Goal: Transaction & Acquisition: Purchase product/service

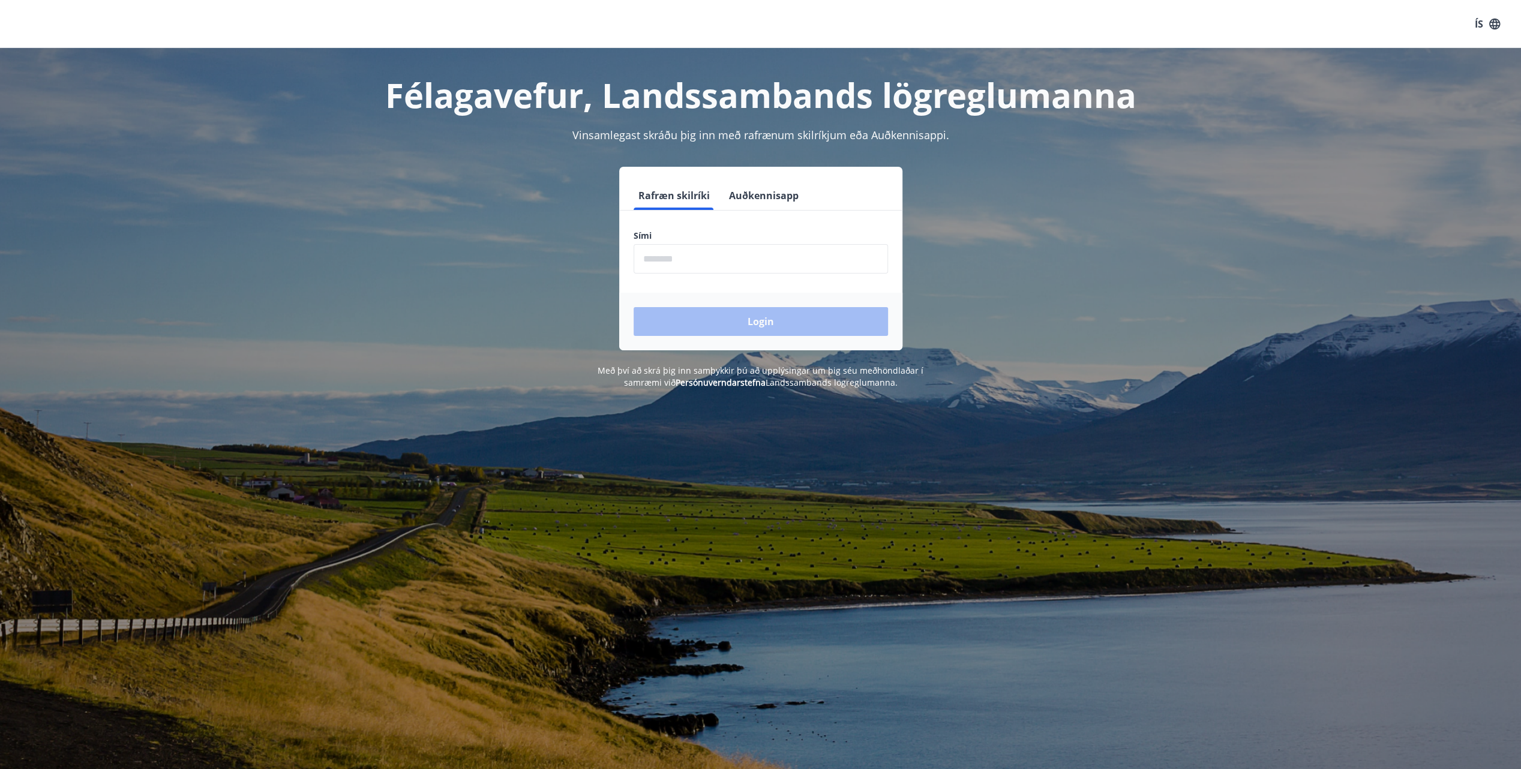
click at [713, 273] on input "phone" at bounding box center [761, 258] width 254 height 29
type input "********"
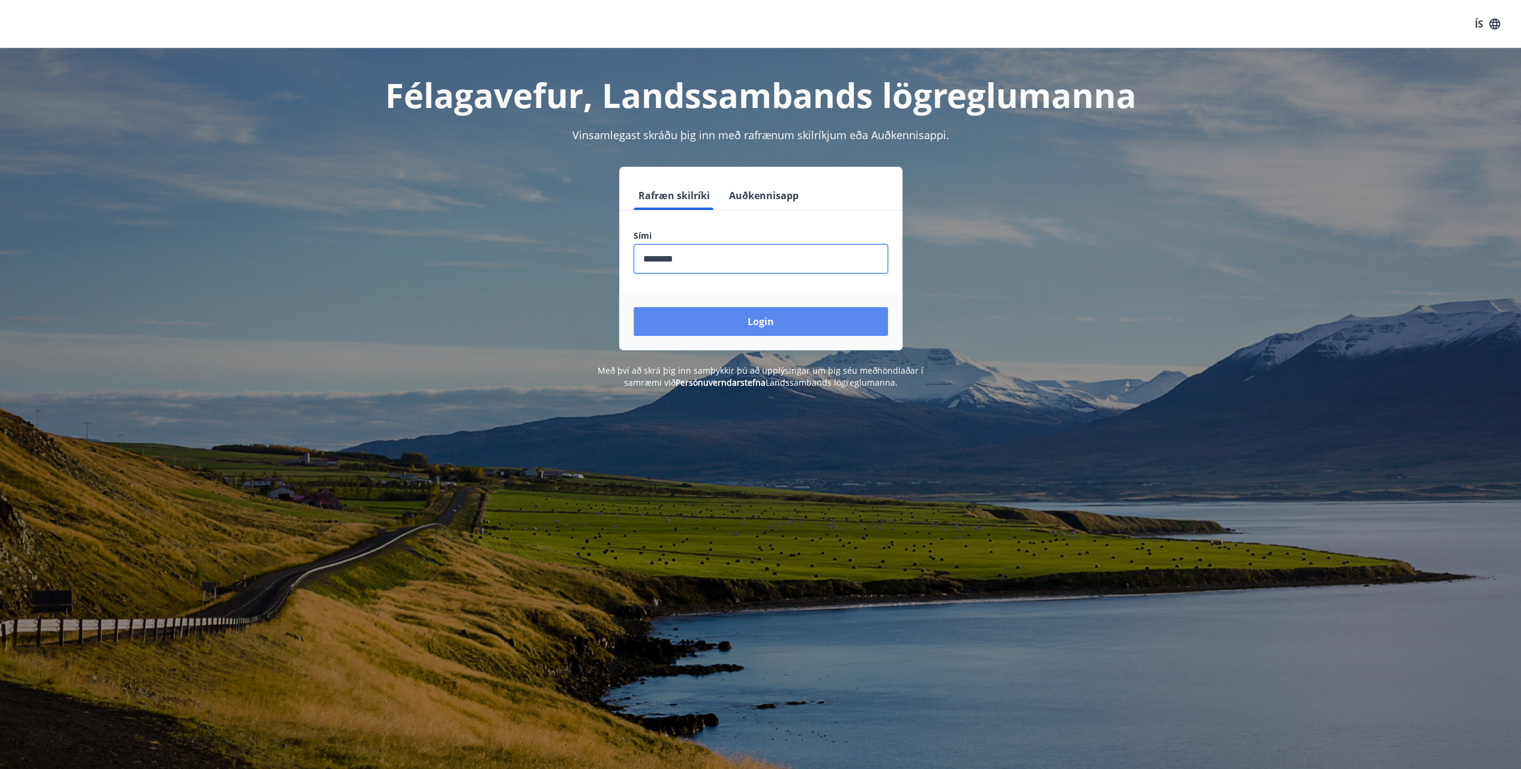
click at [701, 320] on button "Login" at bounding box center [761, 321] width 254 height 29
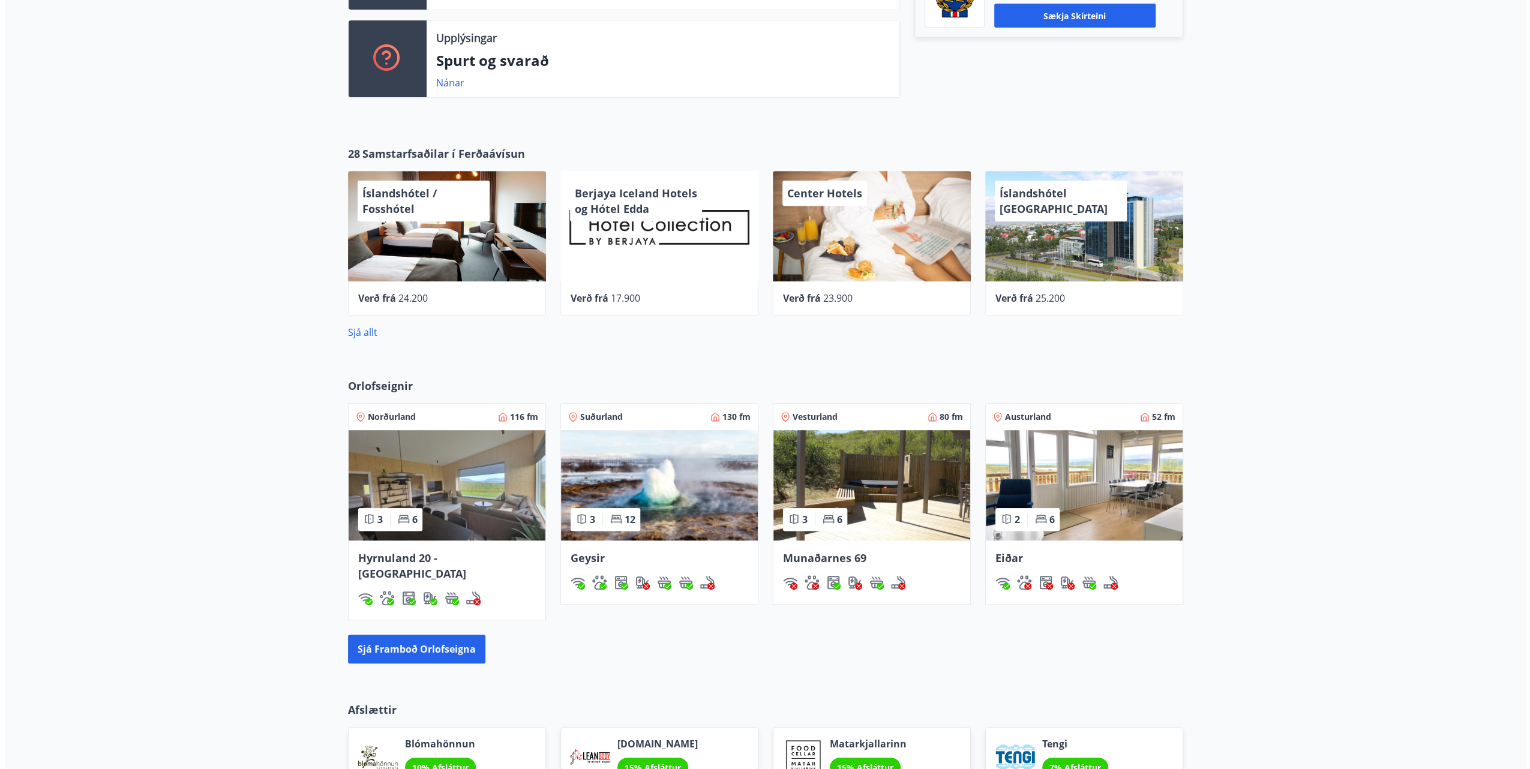
scroll to position [480, 0]
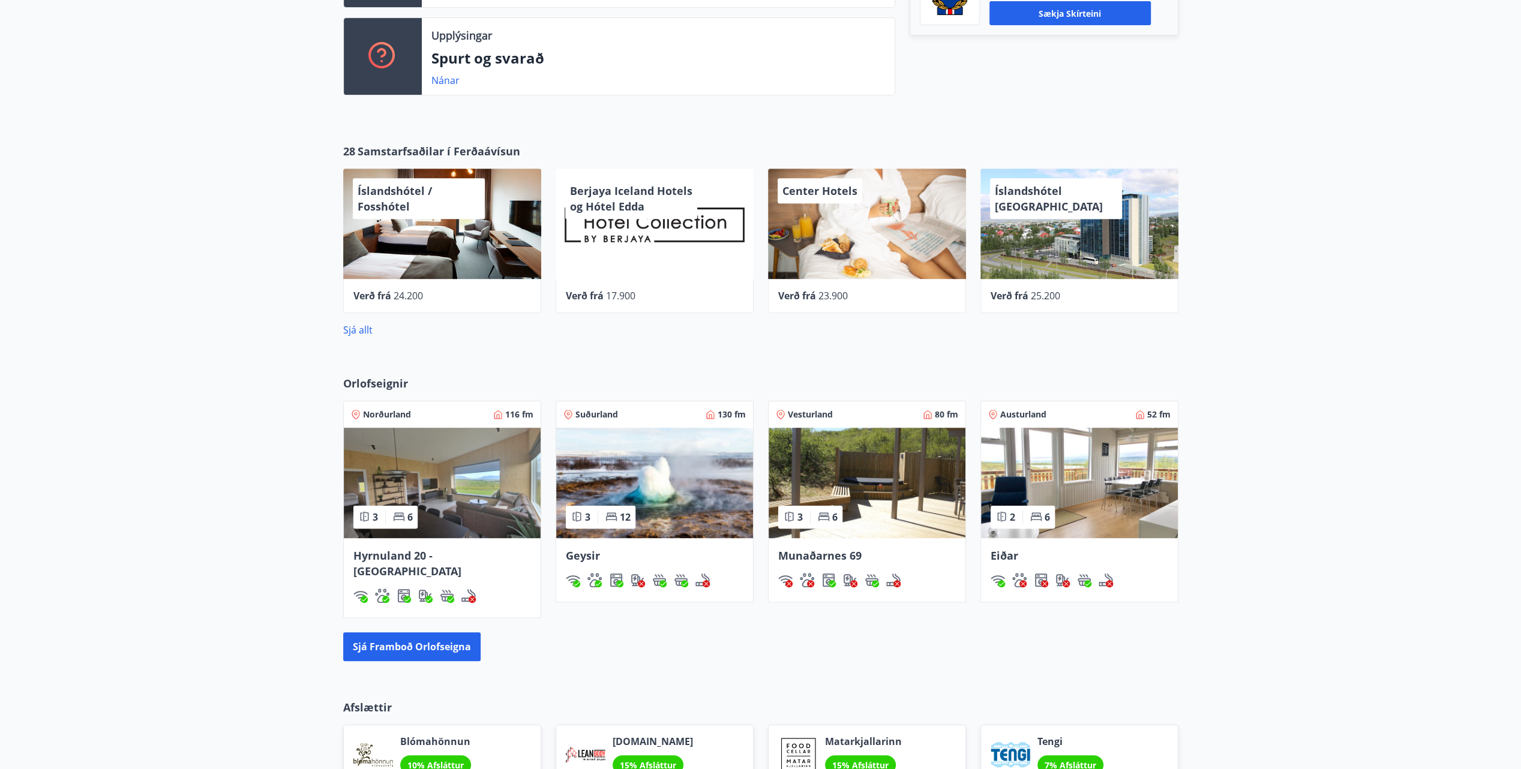
click at [450, 245] on div "Íslandshótel / Fosshótel" at bounding box center [442, 224] width 198 height 110
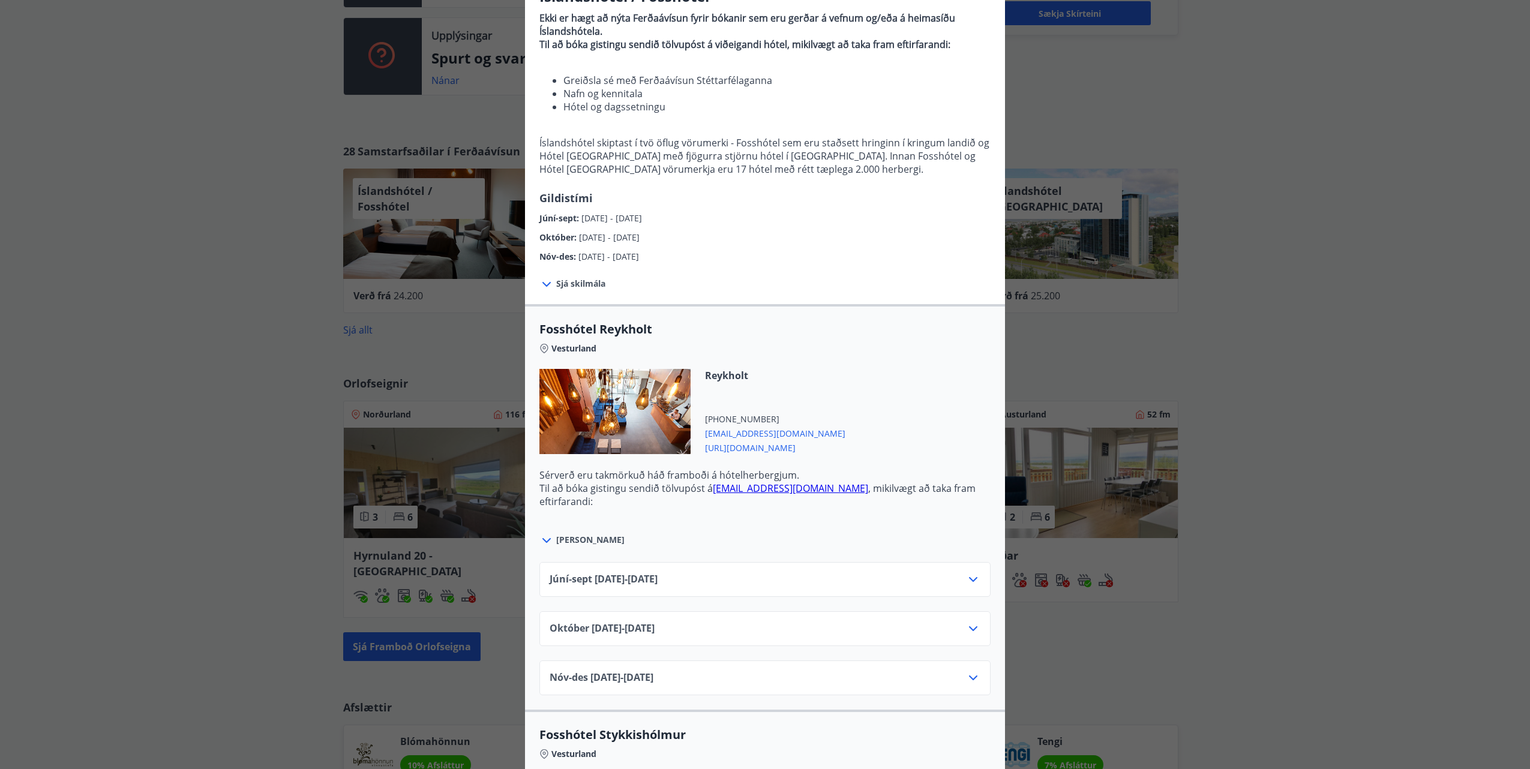
scroll to position [120, 0]
click at [695, 573] on div "Júní-[DATE]06.25 - [DATE]" at bounding box center [765, 584] width 431 height 24
click at [257, 470] on div "Íslandshótel / Fosshótel Ekki er hægt að nýta Ferðaávísun fyrir bókanir sem eru…" at bounding box center [765, 264] width 1530 height 769
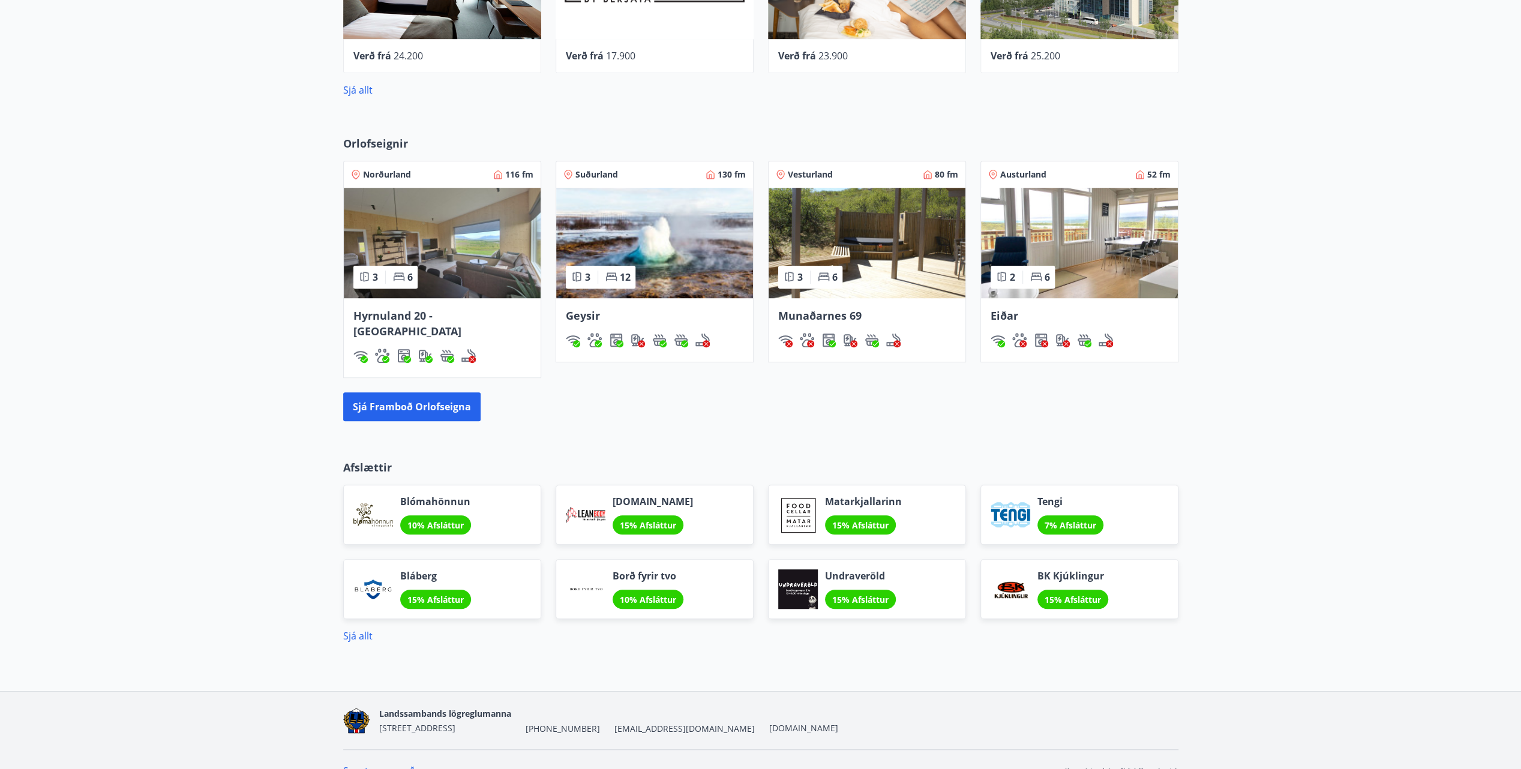
scroll to position [725, 0]
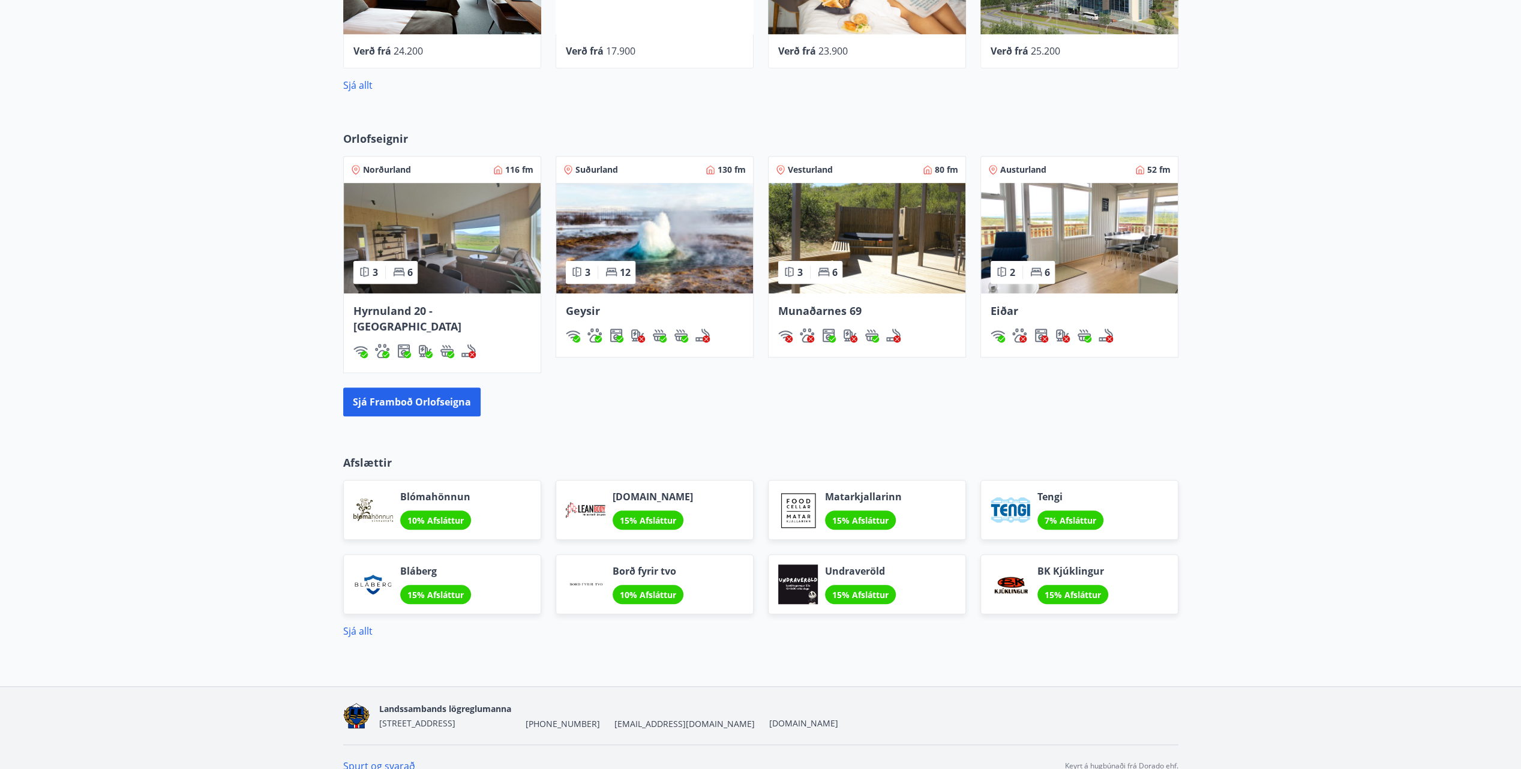
click at [376, 455] on p "Afslættir" at bounding box center [760, 463] width 835 height 16
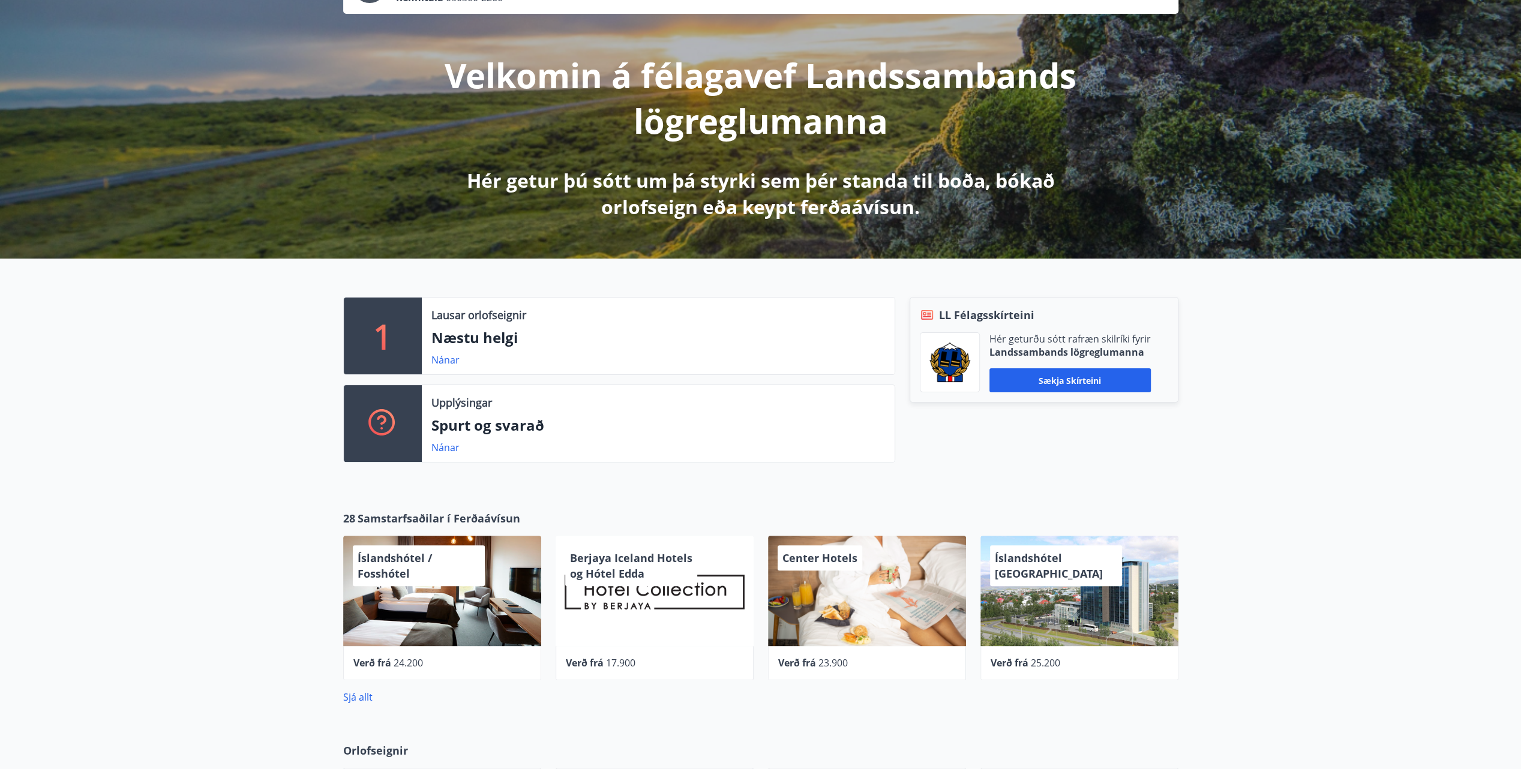
scroll to position [0, 0]
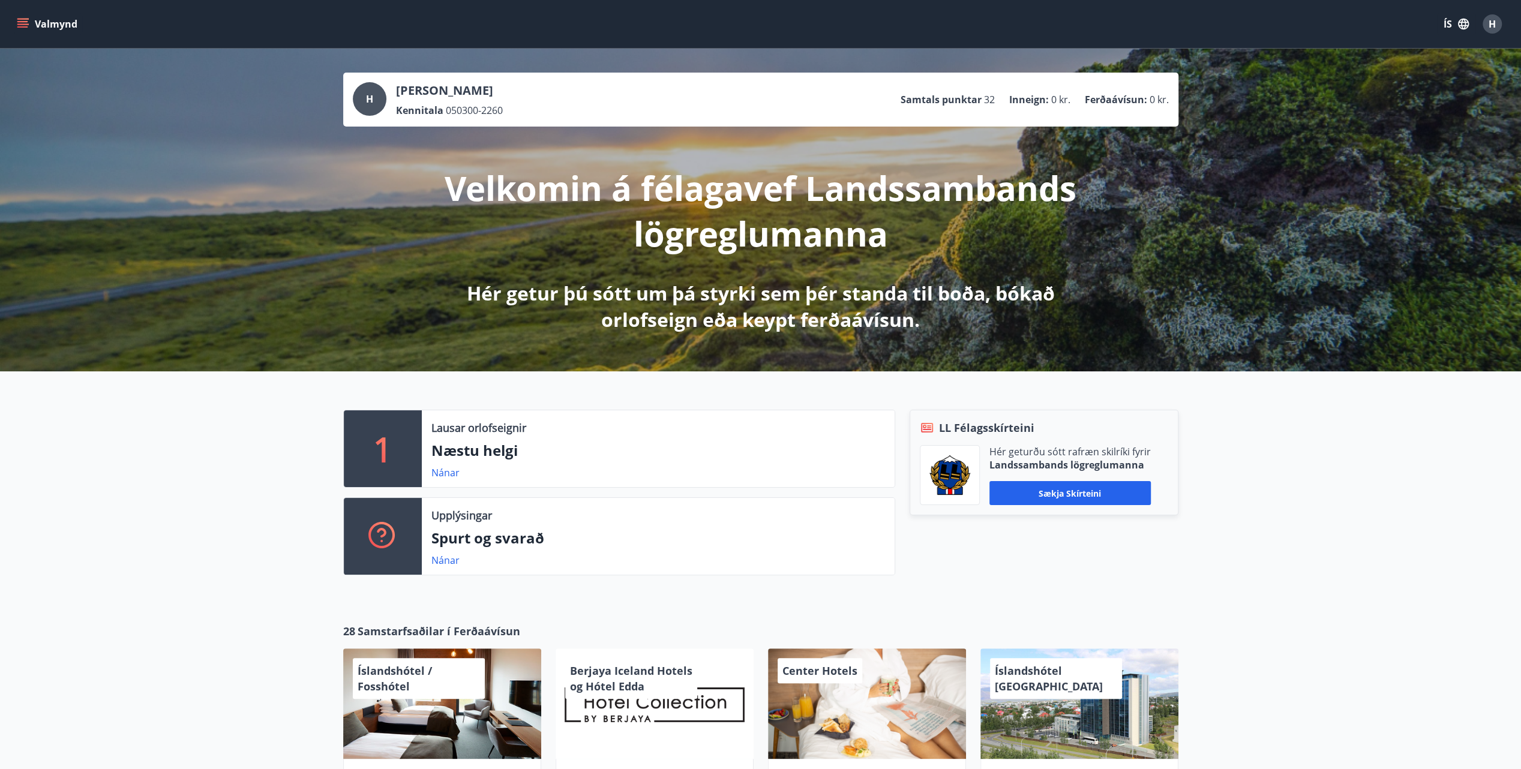
click at [26, 26] on icon "menu" at bounding box center [23, 24] width 12 height 12
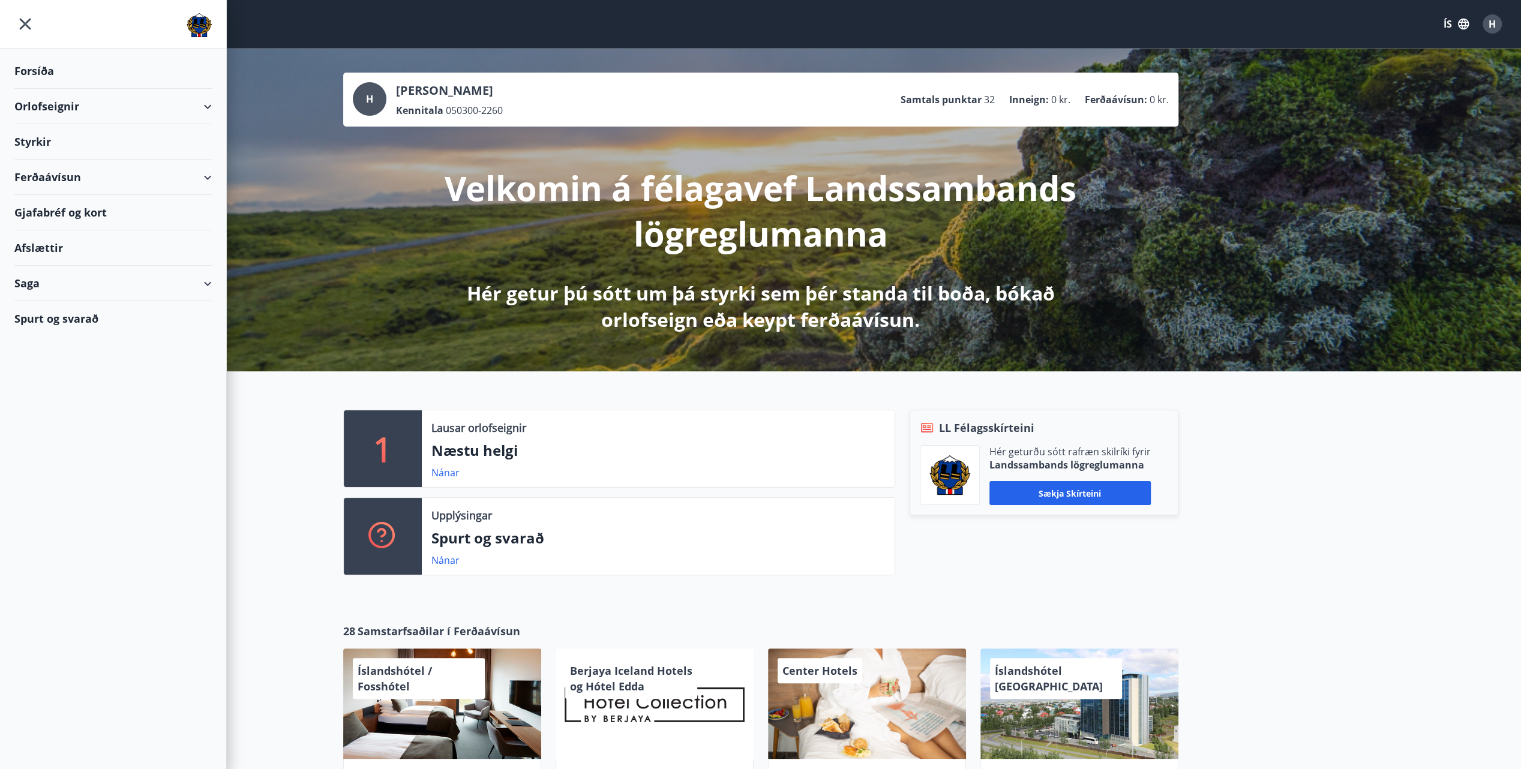
click at [30, 146] on div "Styrkir" at bounding box center [112, 141] width 197 height 35
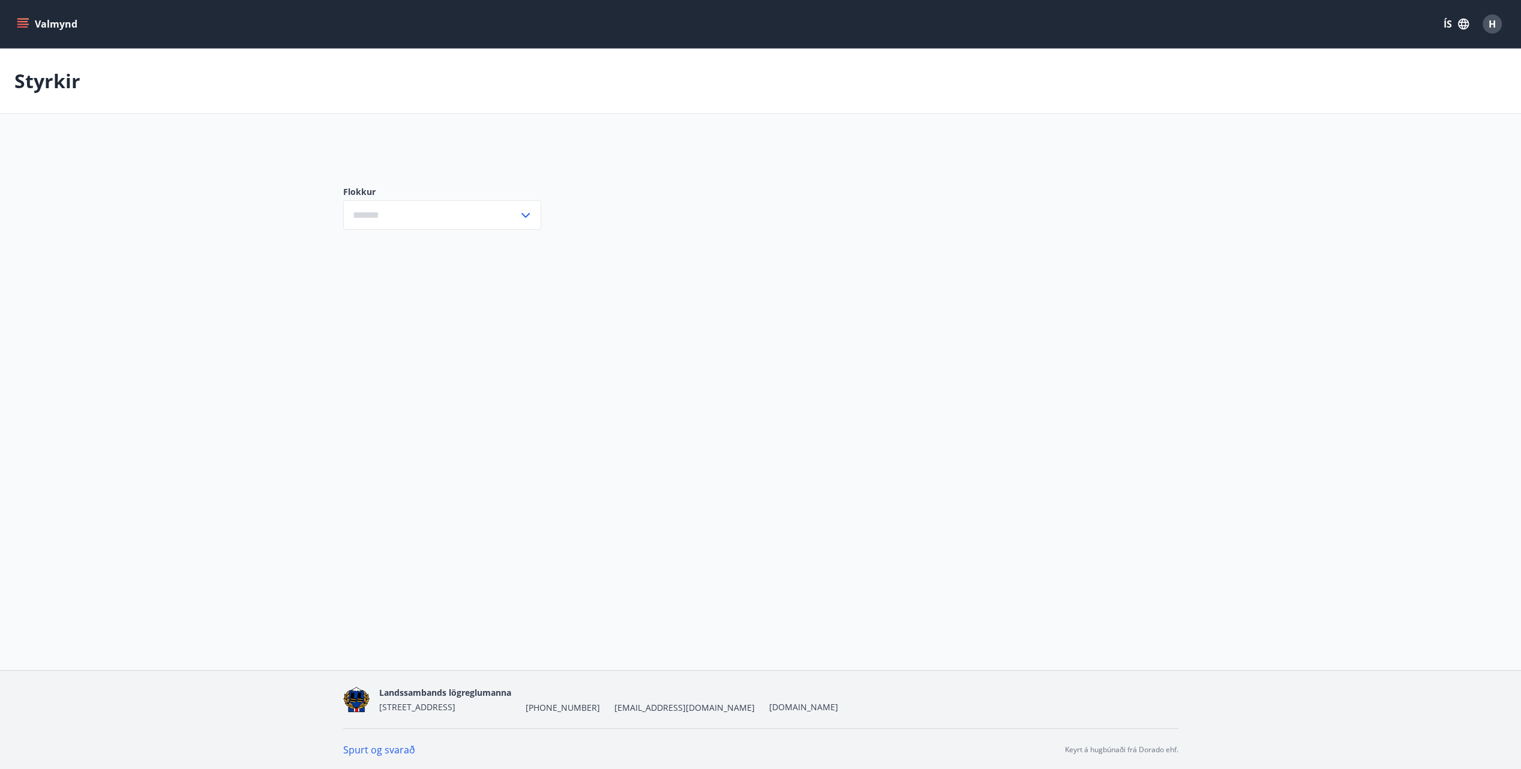
type input "***"
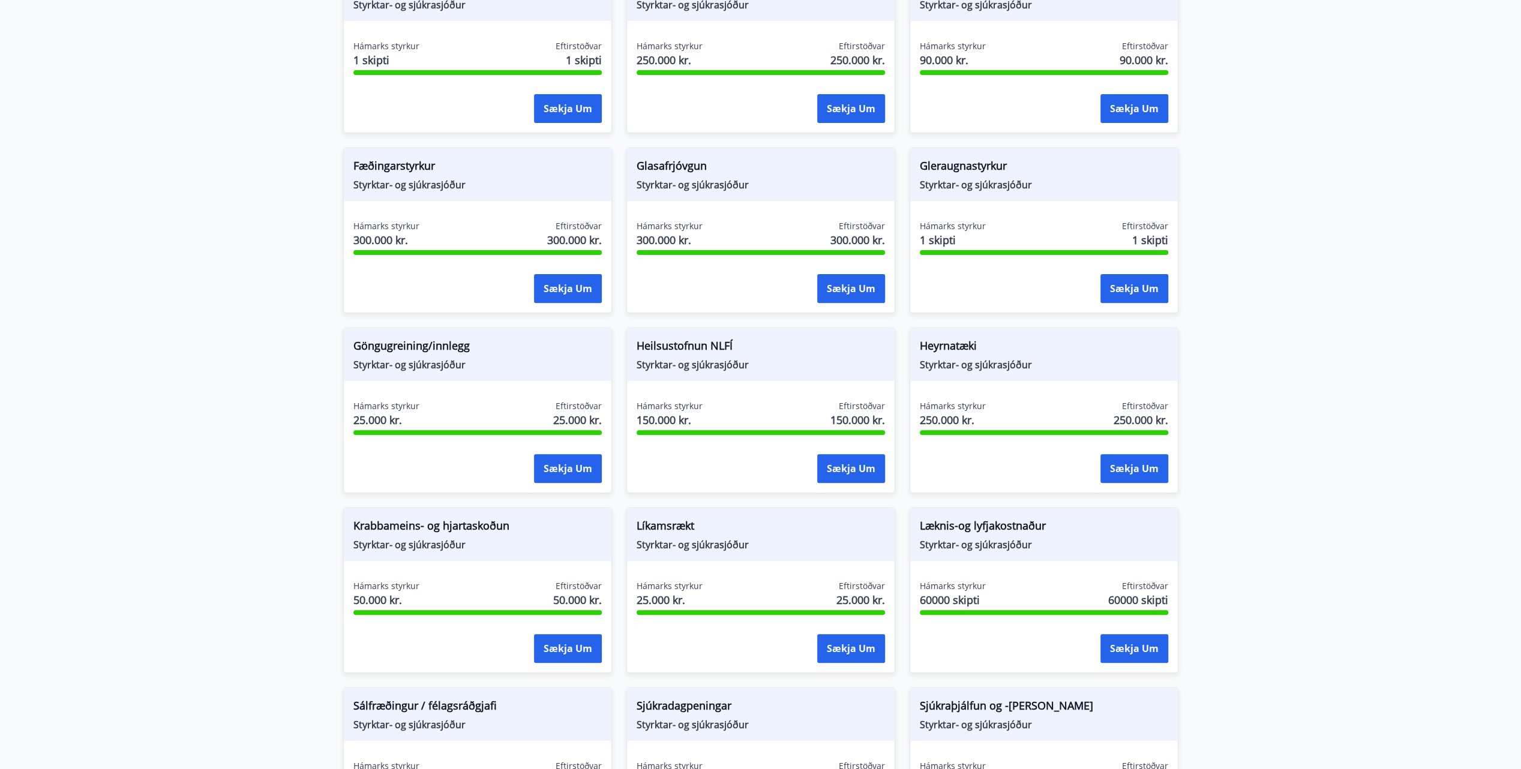
scroll to position [300, 0]
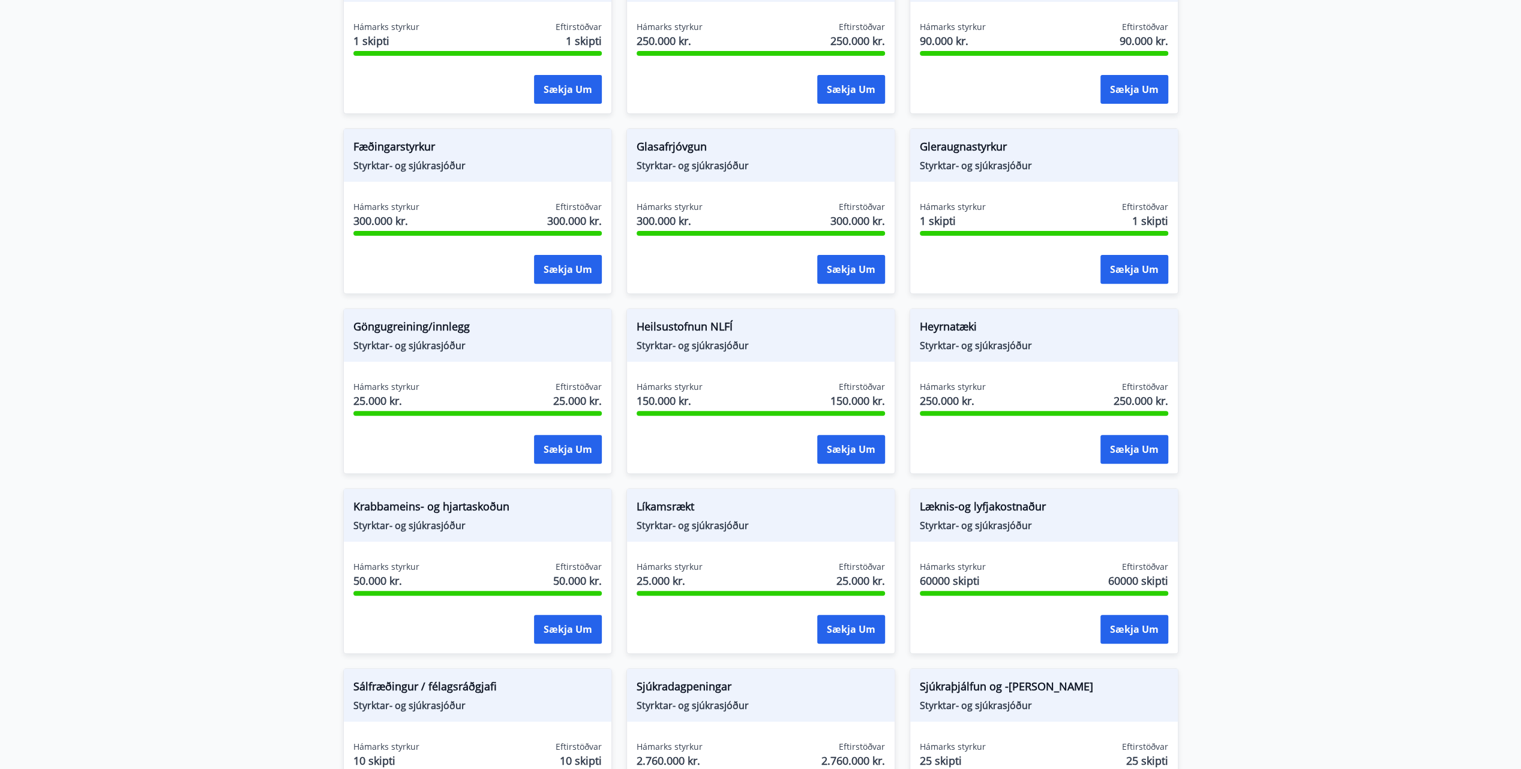
click at [933, 578] on span "60000 skipti" at bounding box center [953, 581] width 66 height 16
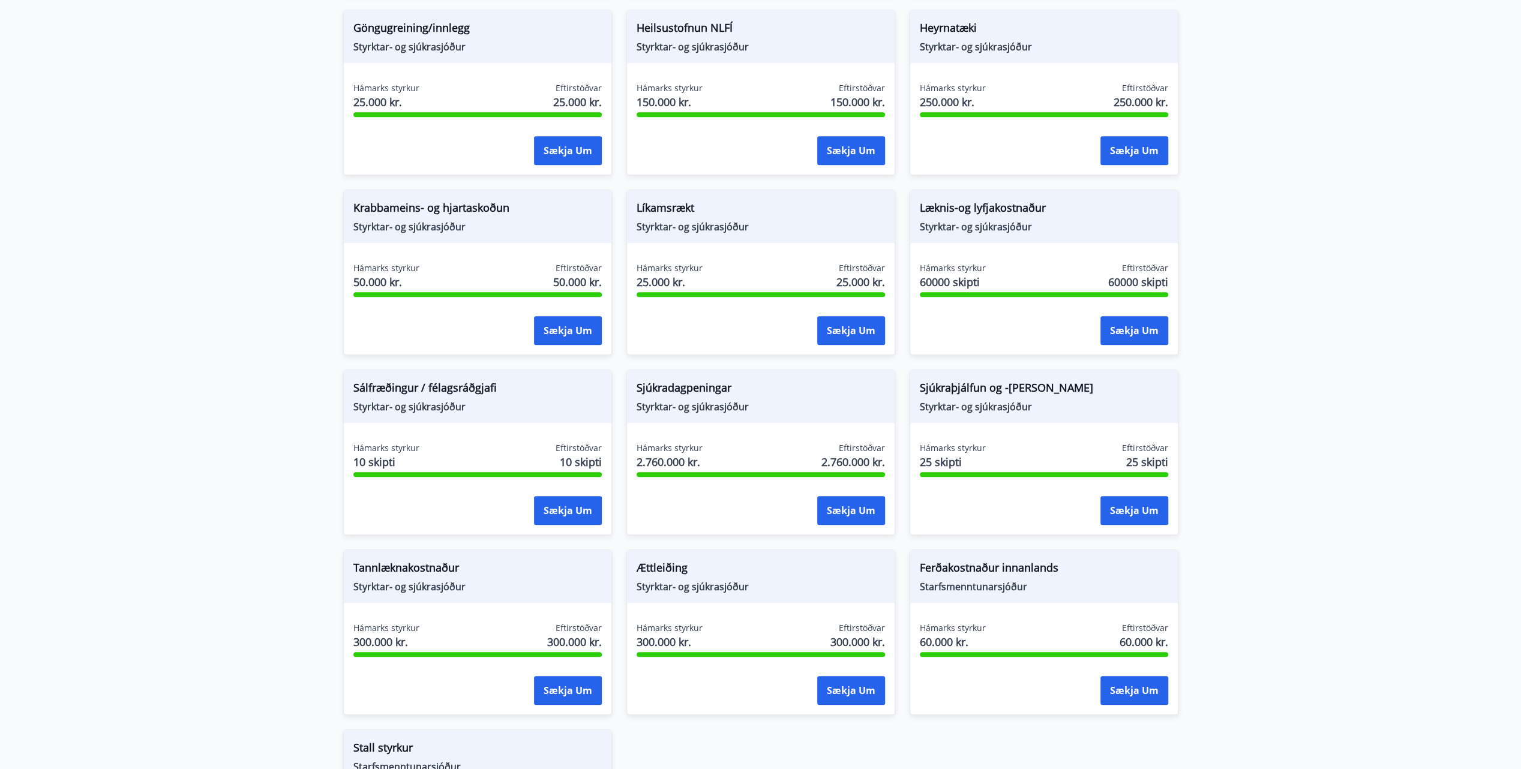
scroll to position [600, 0]
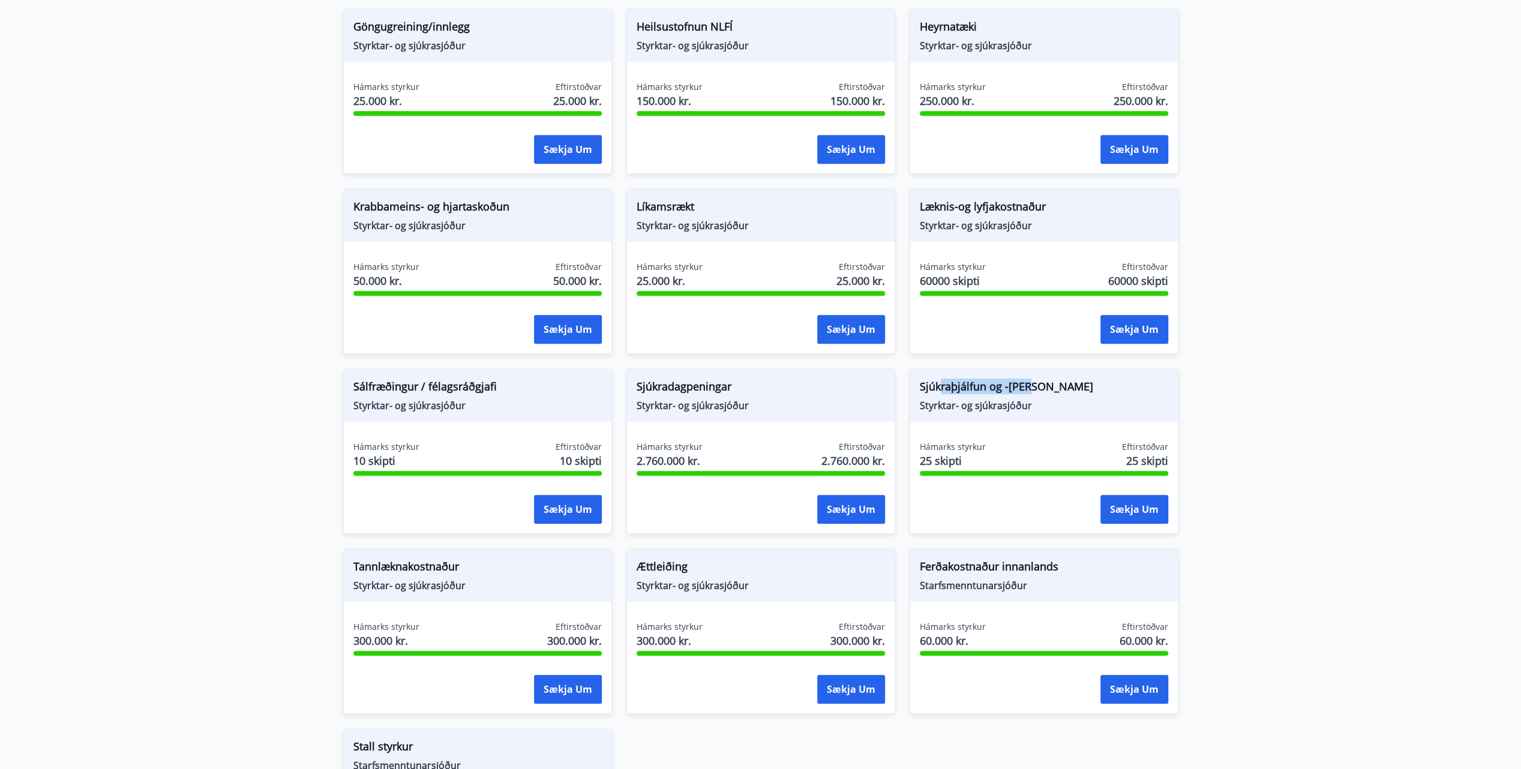
drag, startPoint x: 1039, startPoint y: 381, endPoint x: 936, endPoint y: 386, distance: 103.3
click at [936, 386] on span "Sjúkraþjálfun og -[PERSON_NAME]" at bounding box center [1044, 389] width 248 height 20
click at [992, 574] on span "Ferðakostnaður innanlands" at bounding box center [1044, 569] width 248 height 20
drag, startPoint x: 1064, startPoint y: 563, endPoint x: 920, endPoint y: 569, distance: 144.7
click at [920, 569] on span "Ferðakostnaður innanlands" at bounding box center [1044, 569] width 248 height 20
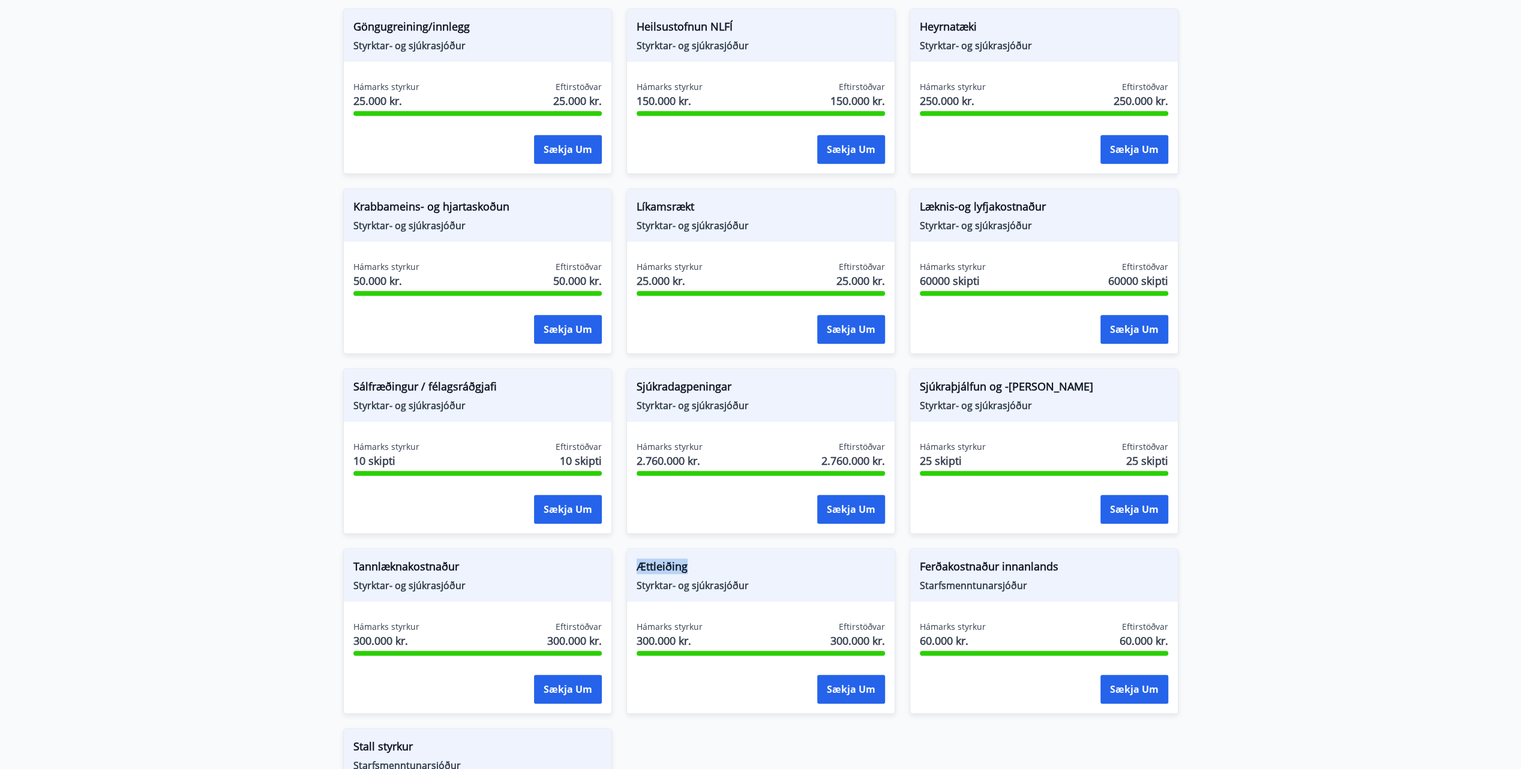
drag, startPoint x: 686, startPoint y: 568, endPoint x: 625, endPoint y: 569, distance: 60.6
click at [625, 569] on div "Ættleiðing Styrktar- og sjúkrasjóður Hámarks styrkur 300.000 kr. Eftirstöðvar 3…" at bounding box center [753, 624] width 283 height 180
drag, startPoint x: 493, startPoint y: 573, endPoint x: 364, endPoint y: 553, distance: 131.2
click at [364, 553] on div "Tannlæknakostnaður Styrktar- og sjúkrasjóður" at bounding box center [478, 575] width 268 height 53
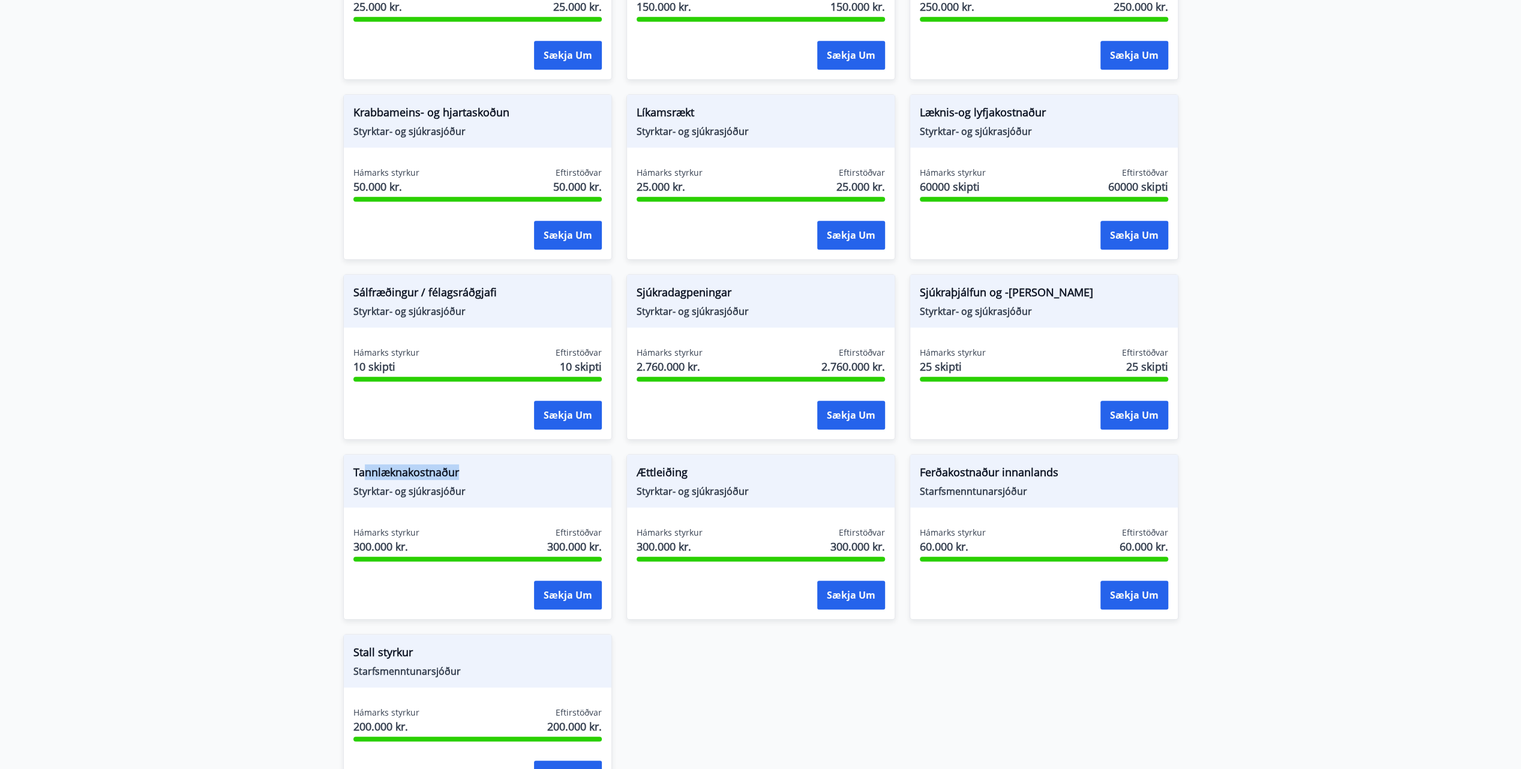
scroll to position [720, 0]
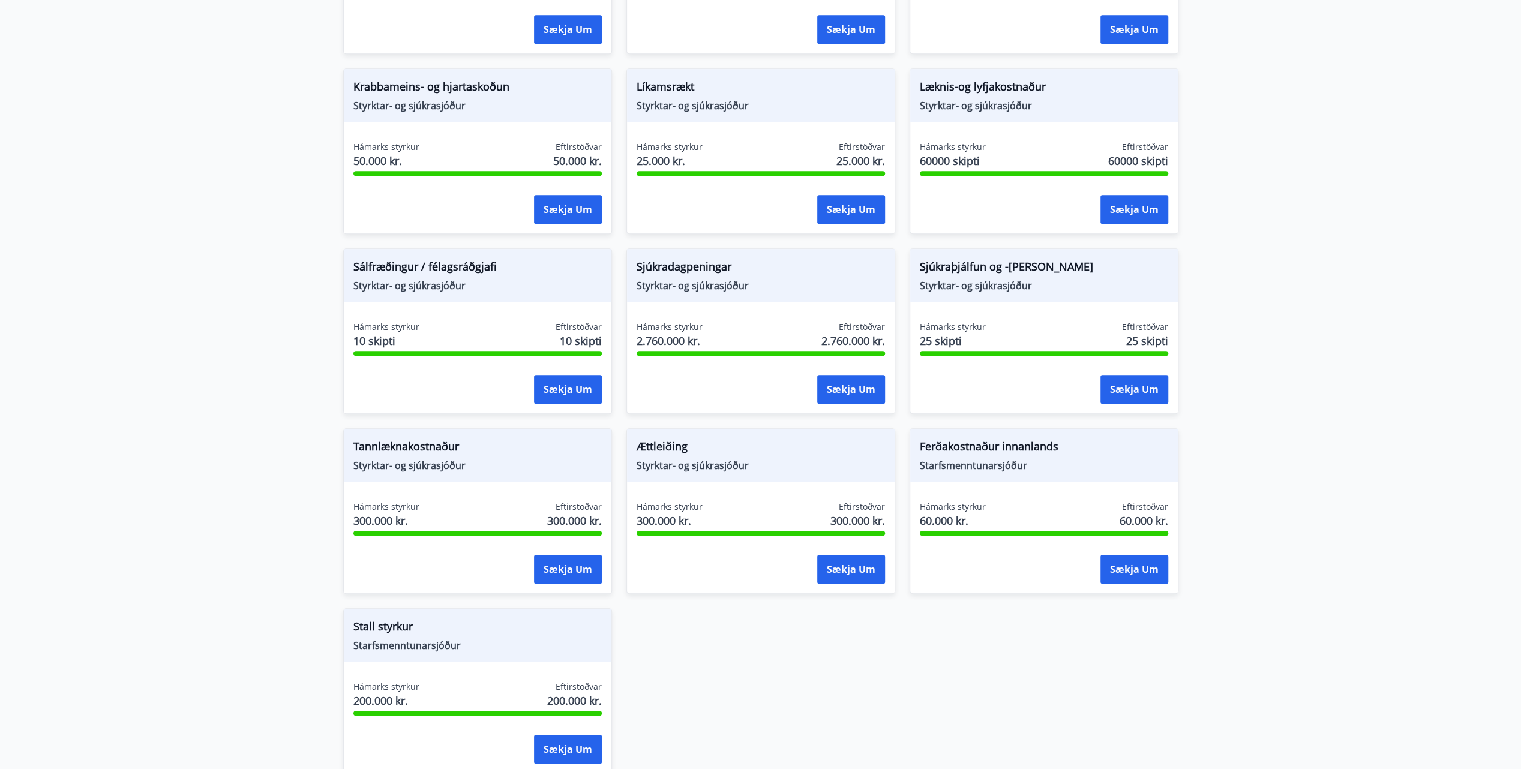
click at [697, 683] on div "Augnaðgerð Styrktar- og sjúkrasjóður Hámarks styrkur 1 skipti Eftirstöðvar 1 sk…" at bounding box center [753, 144] width 849 height 1260
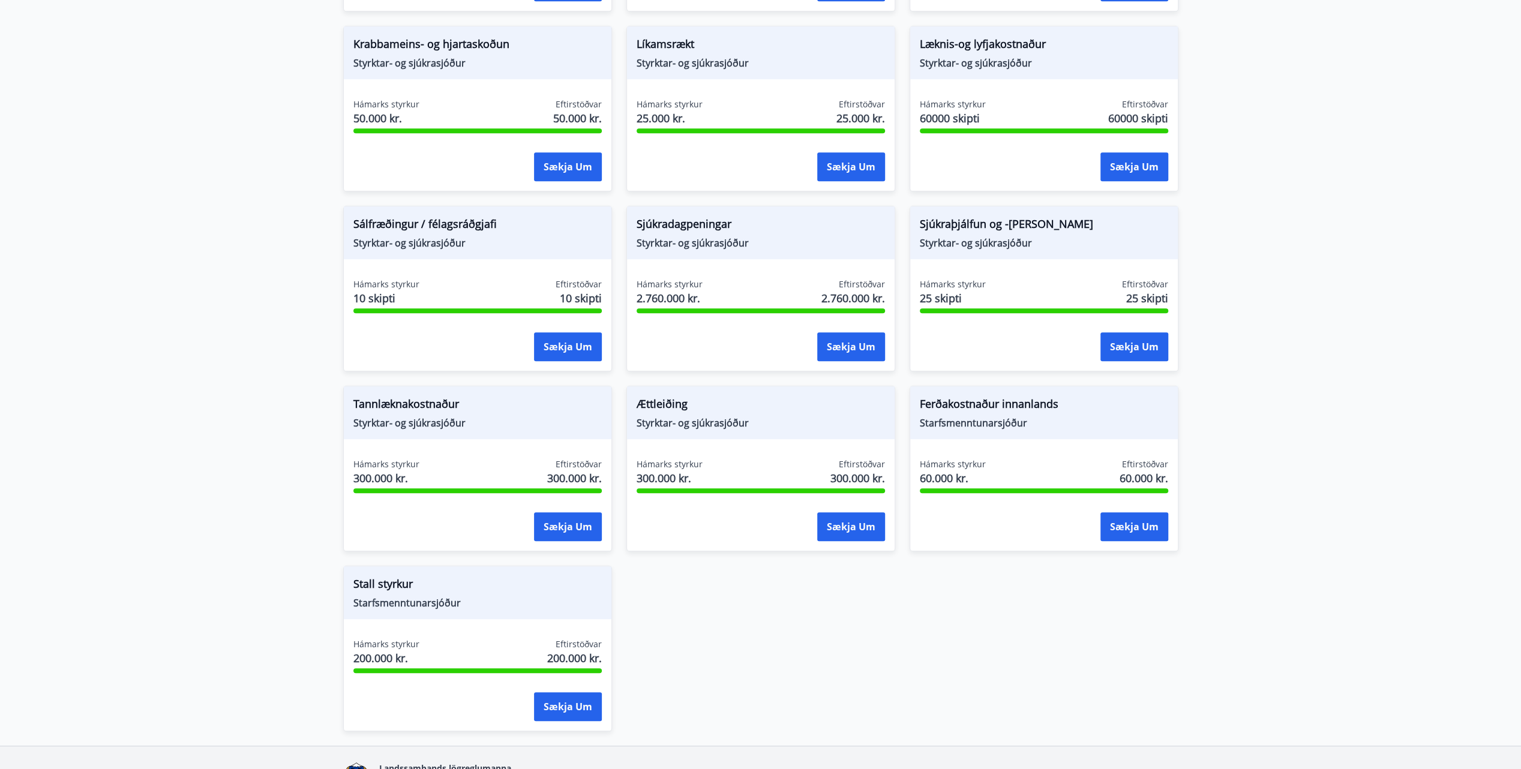
scroll to position [836, 0]
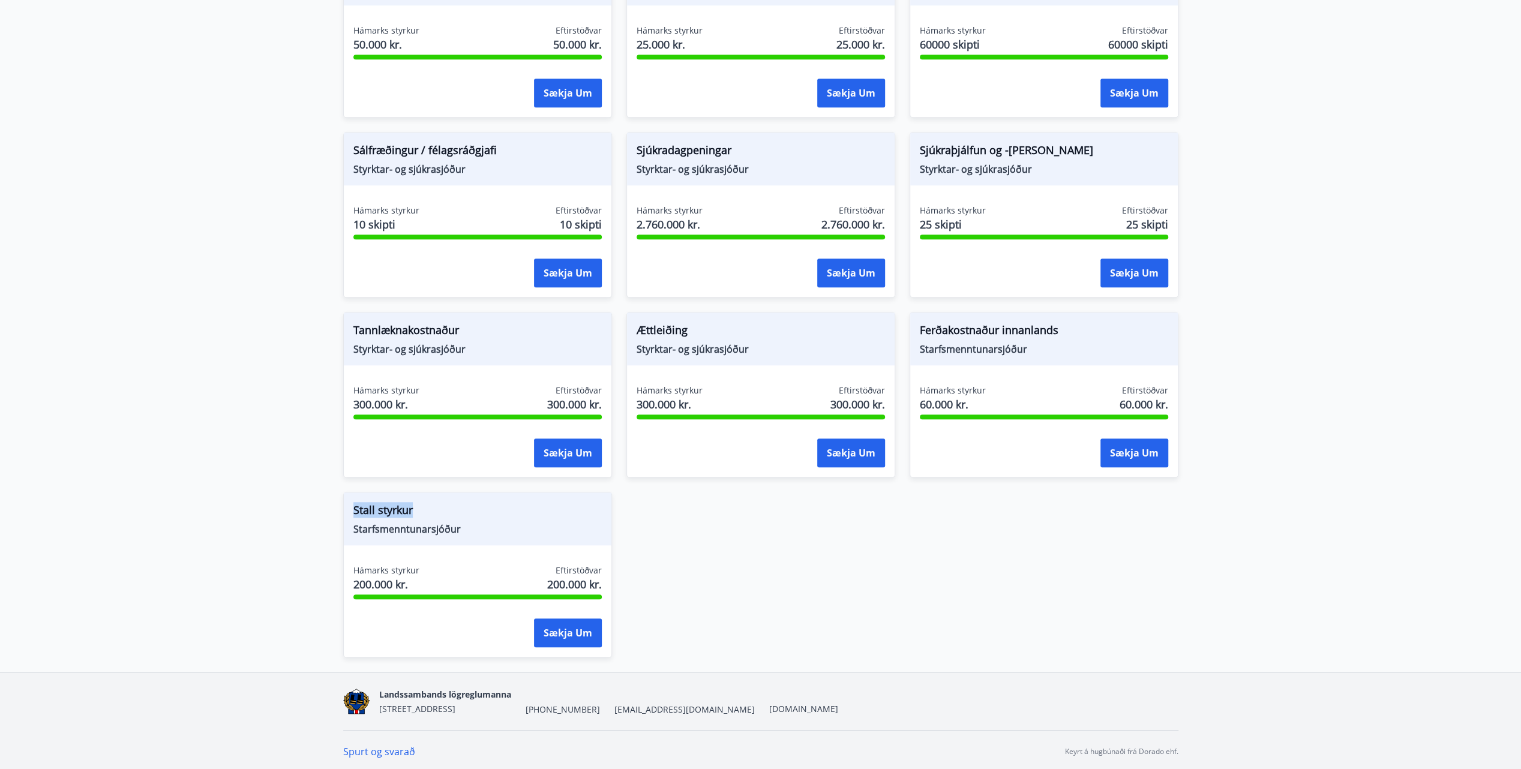
drag, startPoint x: 391, startPoint y: 511, endPoint x: 344, endPoint y: 509, distance: 46.2
click at [344, 509] on div "Stall styrkur Starfsmenntunarsjóður" at bounding box center [478, 519] width 268 height 53
click at [617, 415] on div "Ættleiðing Styrktar- og sjúkrasjóður Hámarks styrkur 300.000 kr. Eftirstöðvar 3…" at bounding box center [753, 388] width 283 height 180
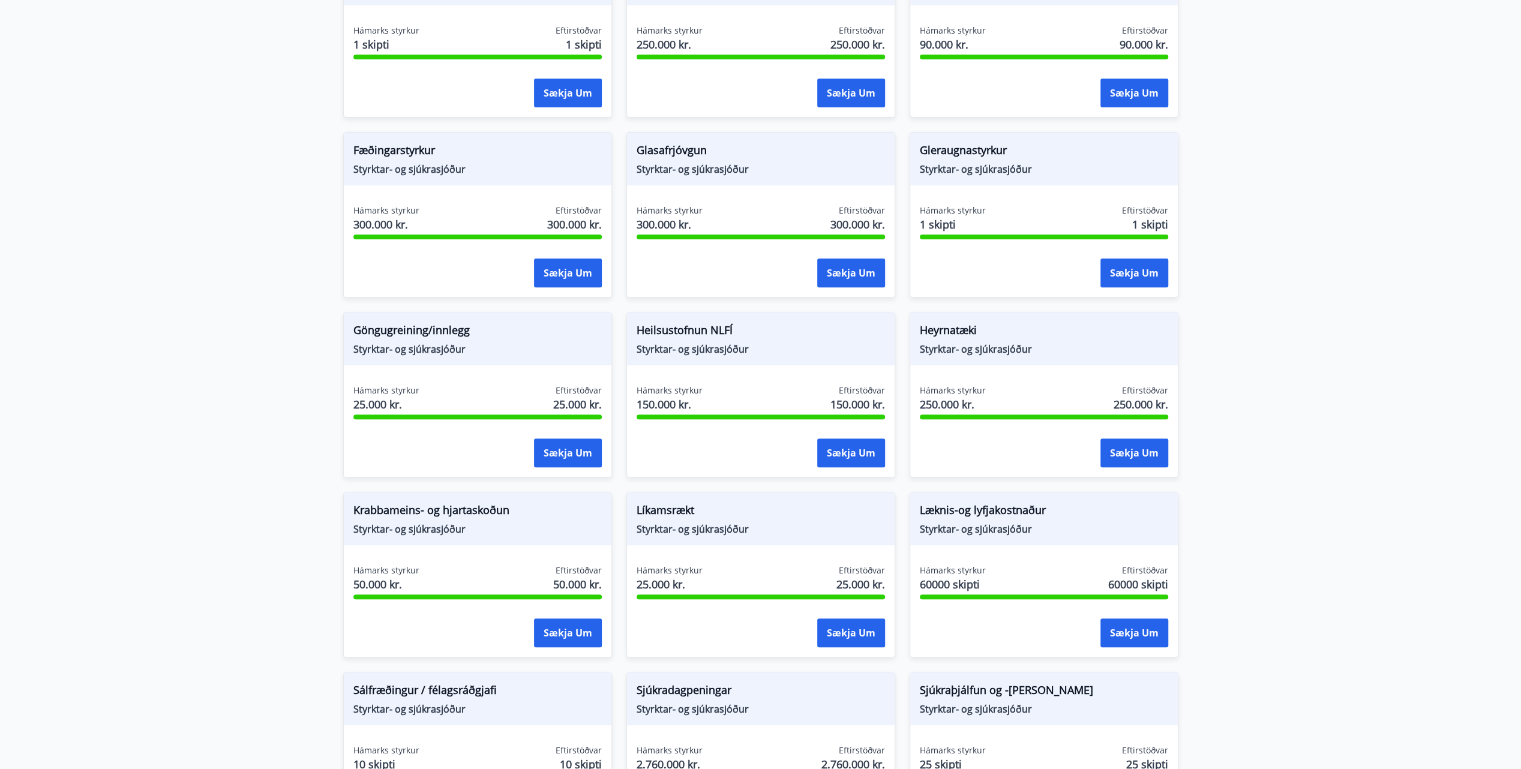
scroll to position [0, 0]
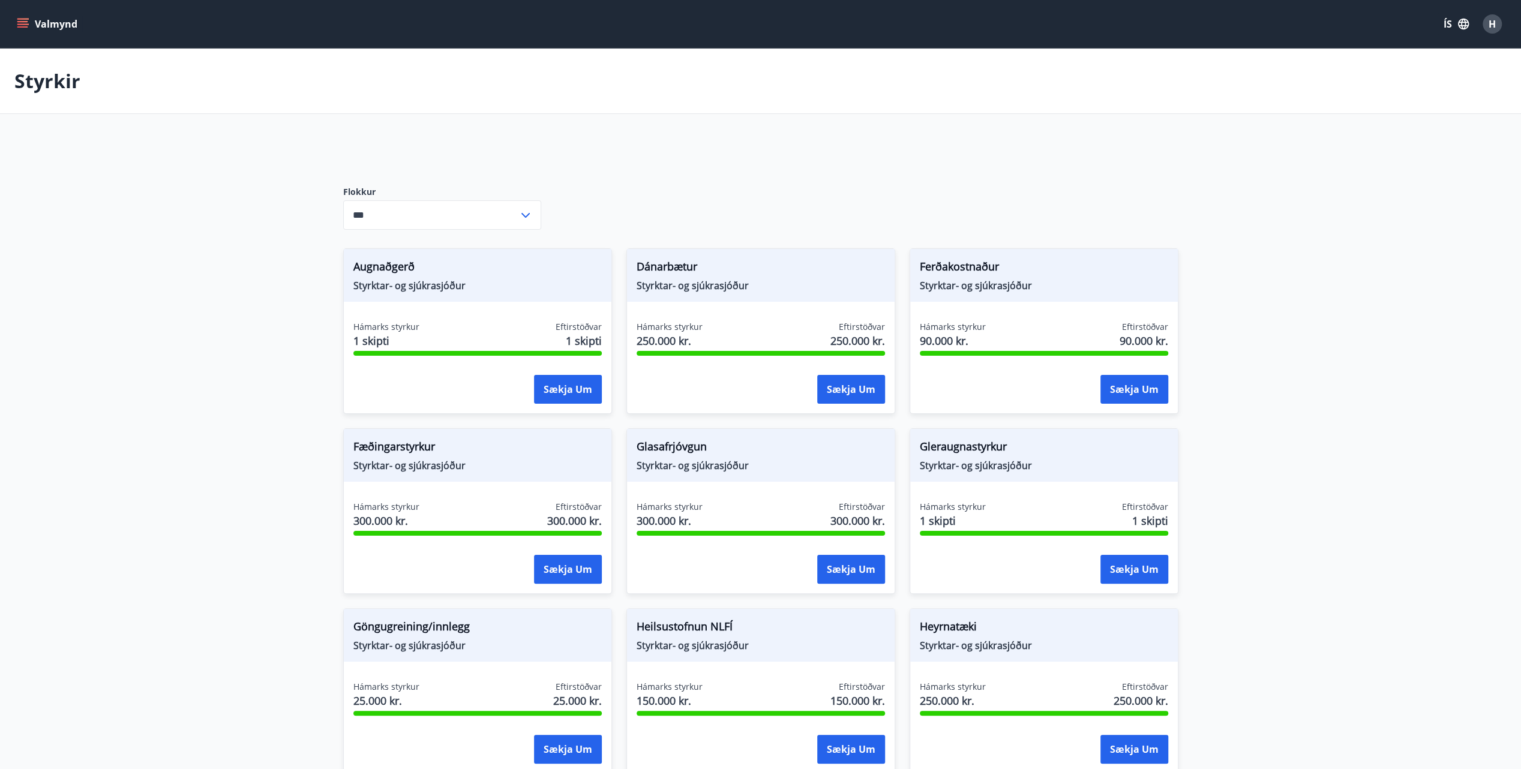
click at [26, 27] on icon "menu" at bounding box center [22, 26] width 11 height 1
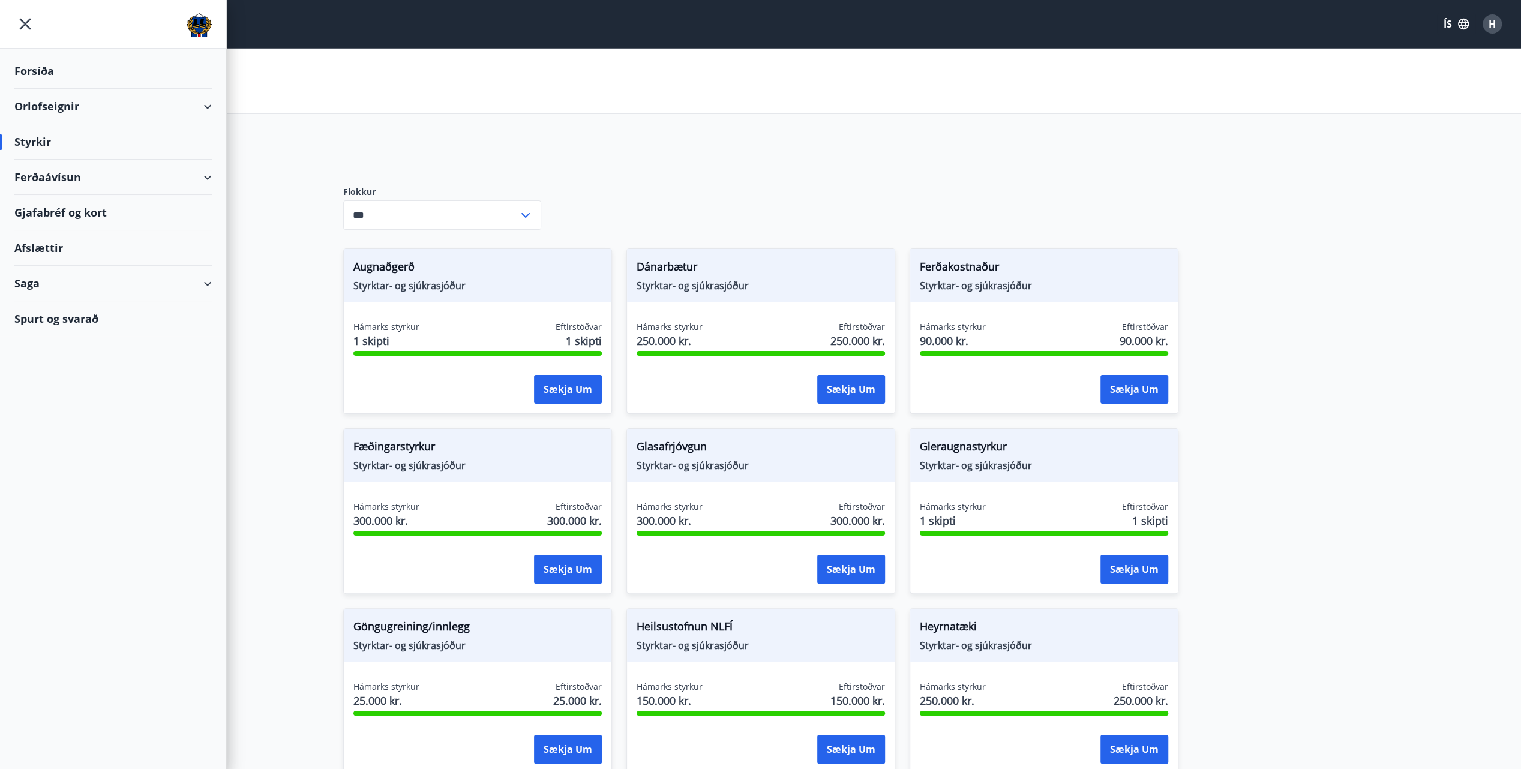
click at [202, 179] on div "Ferðaávísun" at bounding box center [112, 177] width 197 height 35
click at [89, 239] on div "[PERSON_NAME] ferðaávísun" at bounding box center [113, 232] width 178 height 25
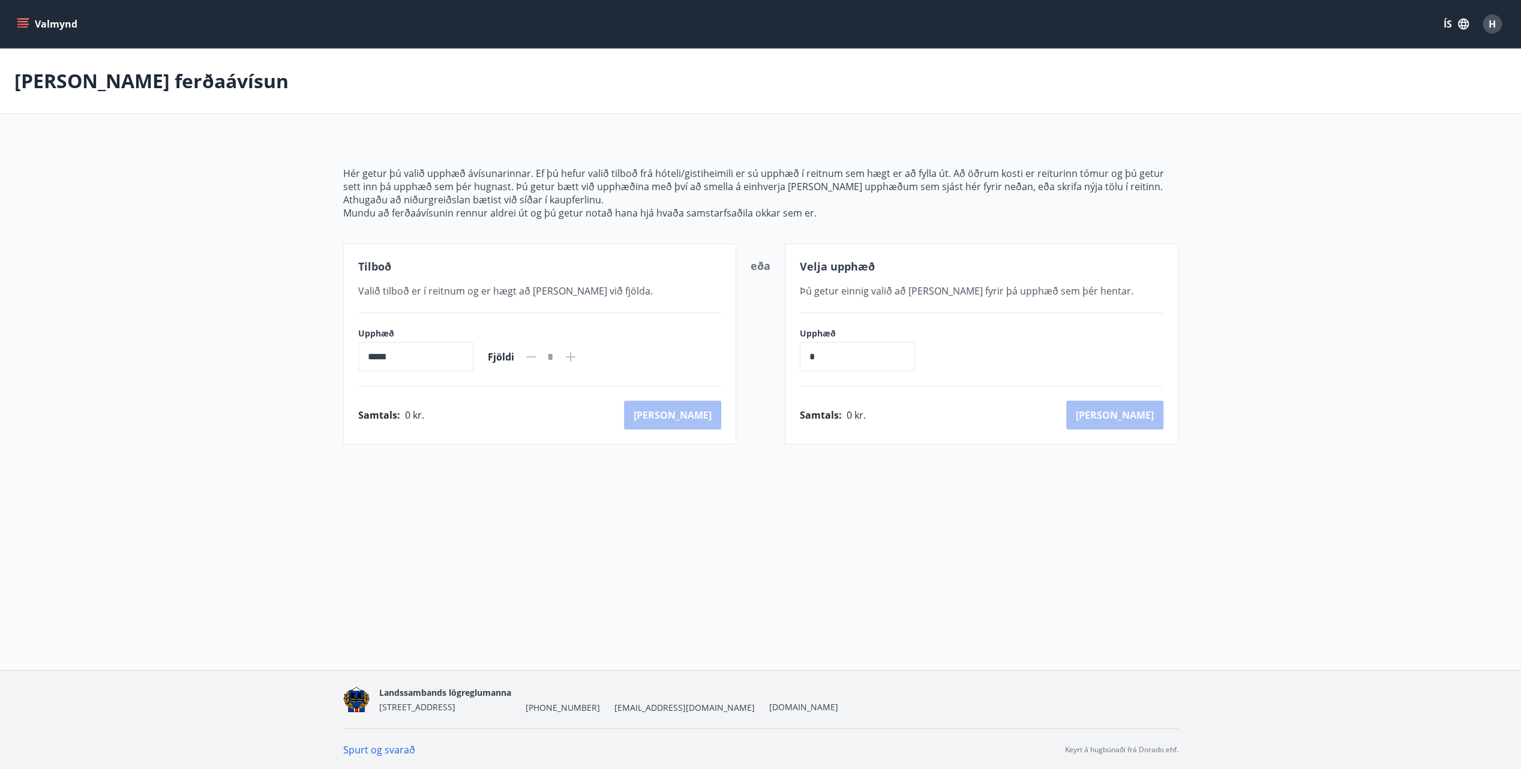
click at [578, 358] on icon at bounding box center [570, 357] width 14 height 14
drag, startPoint x: 410, startPoint y: 357, endPoint x: 341, endPoint y: 365, distance: 69.5
click at [341, 365] on div "Hér getur þú valið upphæð ávísunarinnar. Ef þú hefur valið tilboð frá hóteli/gi…" at bounding box center [761, 291] width 864 height 307
click at [849, 357] on input "*" at bounding box center [857, 356] width 115 height 29
type input "******"
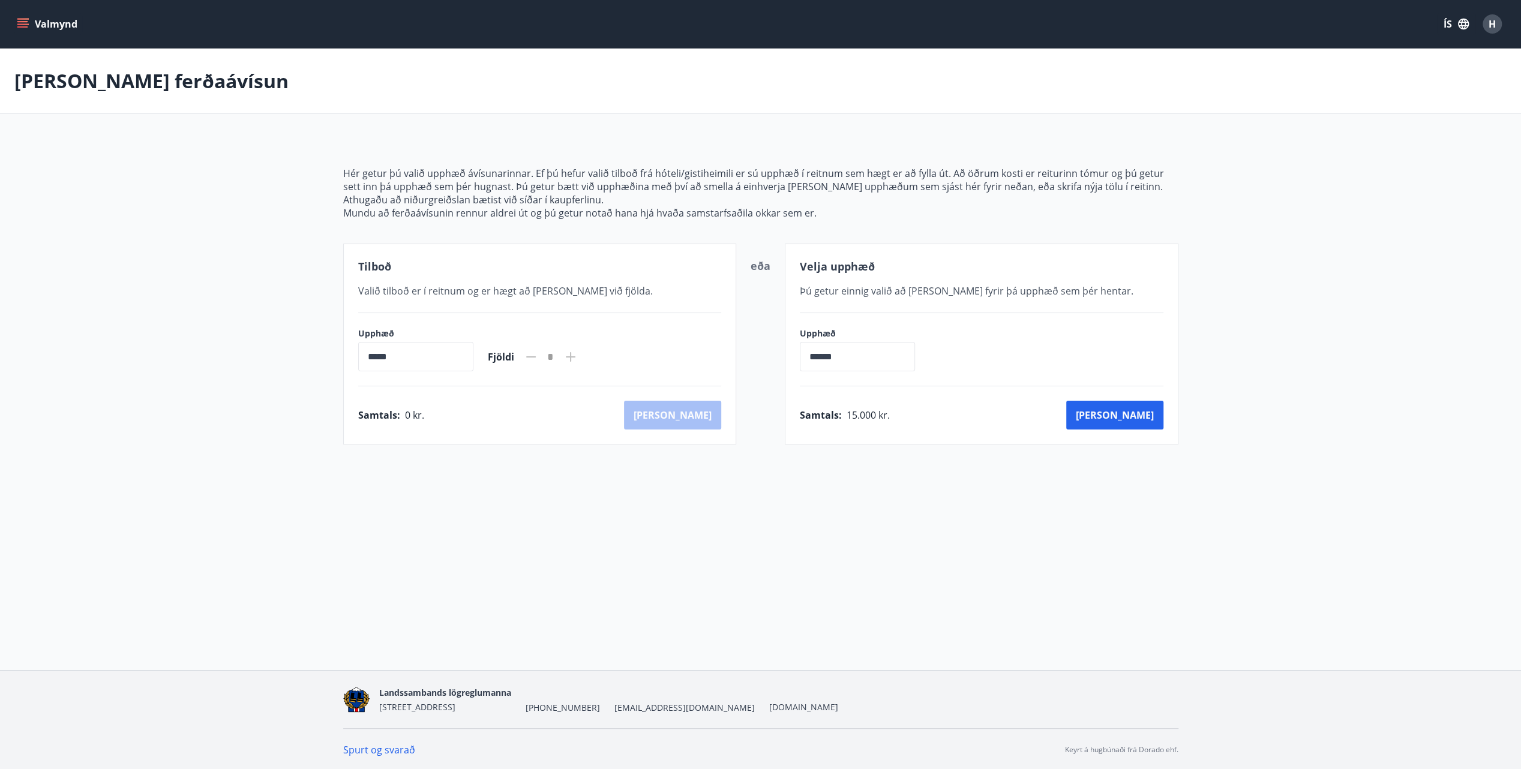
drag, startPoint x: 1012, startPoint y: 408, endPoint x: 1044, endPoint y: 324, distance: 89.8
click at [1012, 405] on div "Samtals : 15.000 kr. [GEOGRAPHIC_DATA]" at bounding box center [982, 415] width 364 height 29
click at [598, 359] on div "Upphæð ***** ​ Fjöldi *" at bounding box center [540, 350] width 364 height 44
drag, startPoint x: 863, startPoint y: 352, endPoint x: 769, endPoint y: 355, distance: 93.6
click at [770, 355] on div "Tilboð Valið tilboð er í reitnum og er hægt að [PERSON_NAME] við fjölda. Upphæð…" at bounding box center [760, 344] width 835 height 201
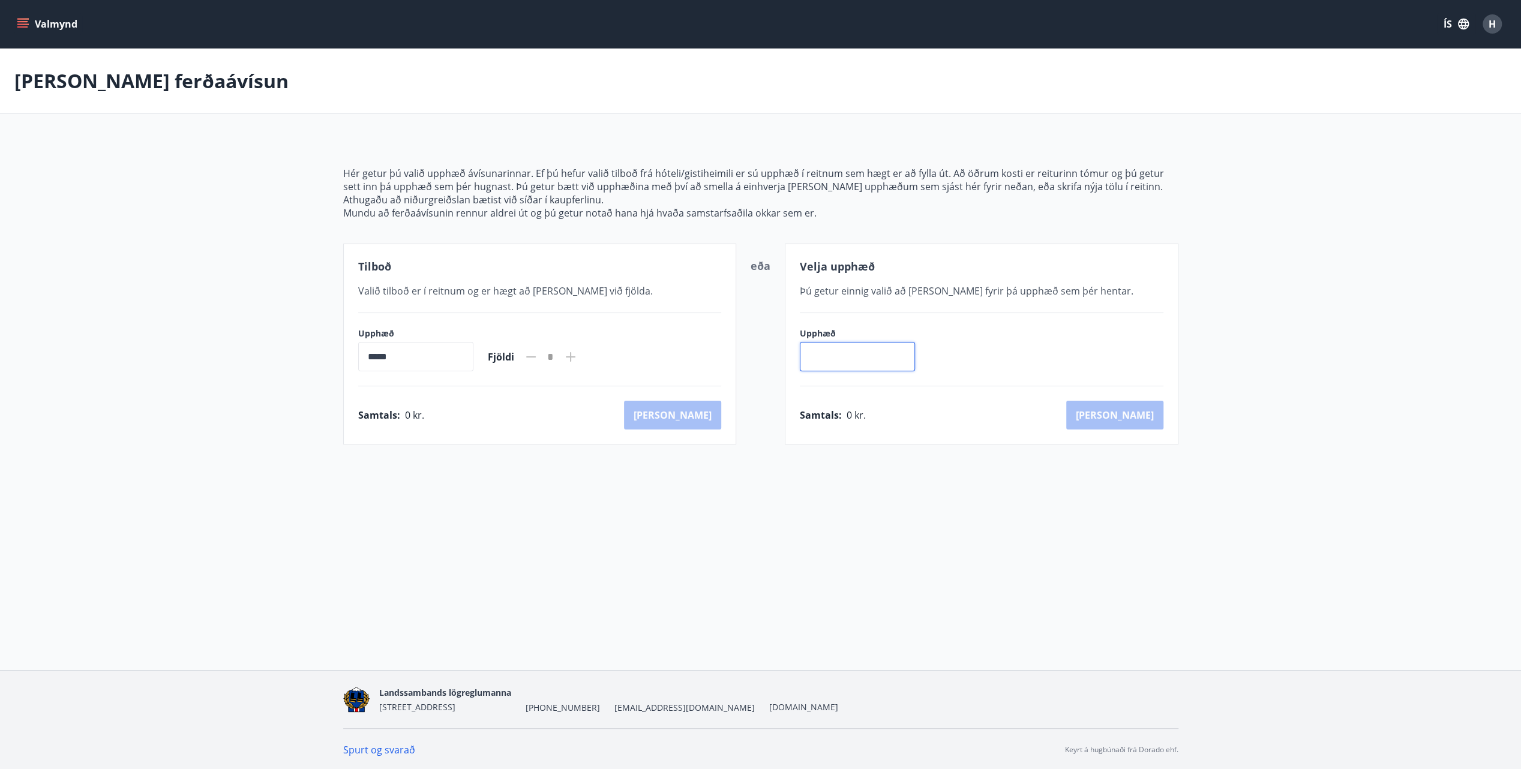
drag, startPoint x: 384, startPoint y: 362, endPoint x: 392, endPoint y: 361, distance: 7.9
click at [392, 361] on input "*****" at bounding box center [415, 356] width 115 height 29
click at [563, 362] on div "*" at bounding box center [550, 357] width 25 height 21
click at [26, 25] on icon "menu" at bounding box center [23, 24] width 12 height 12
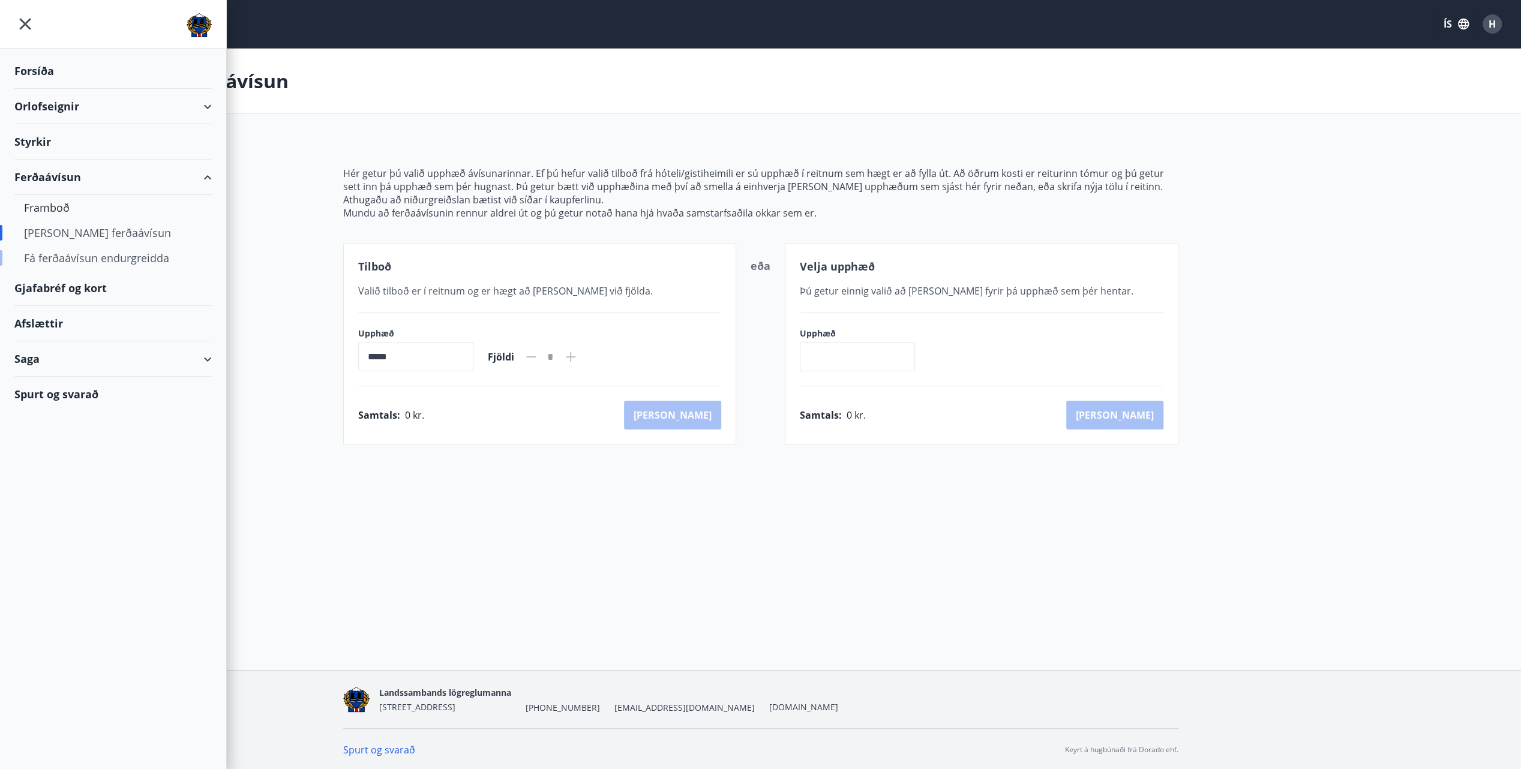
click at [85, 257] on div "Fá ferðaávísun endurgreidda" at bounding box center [113, 257] width 178 height 25
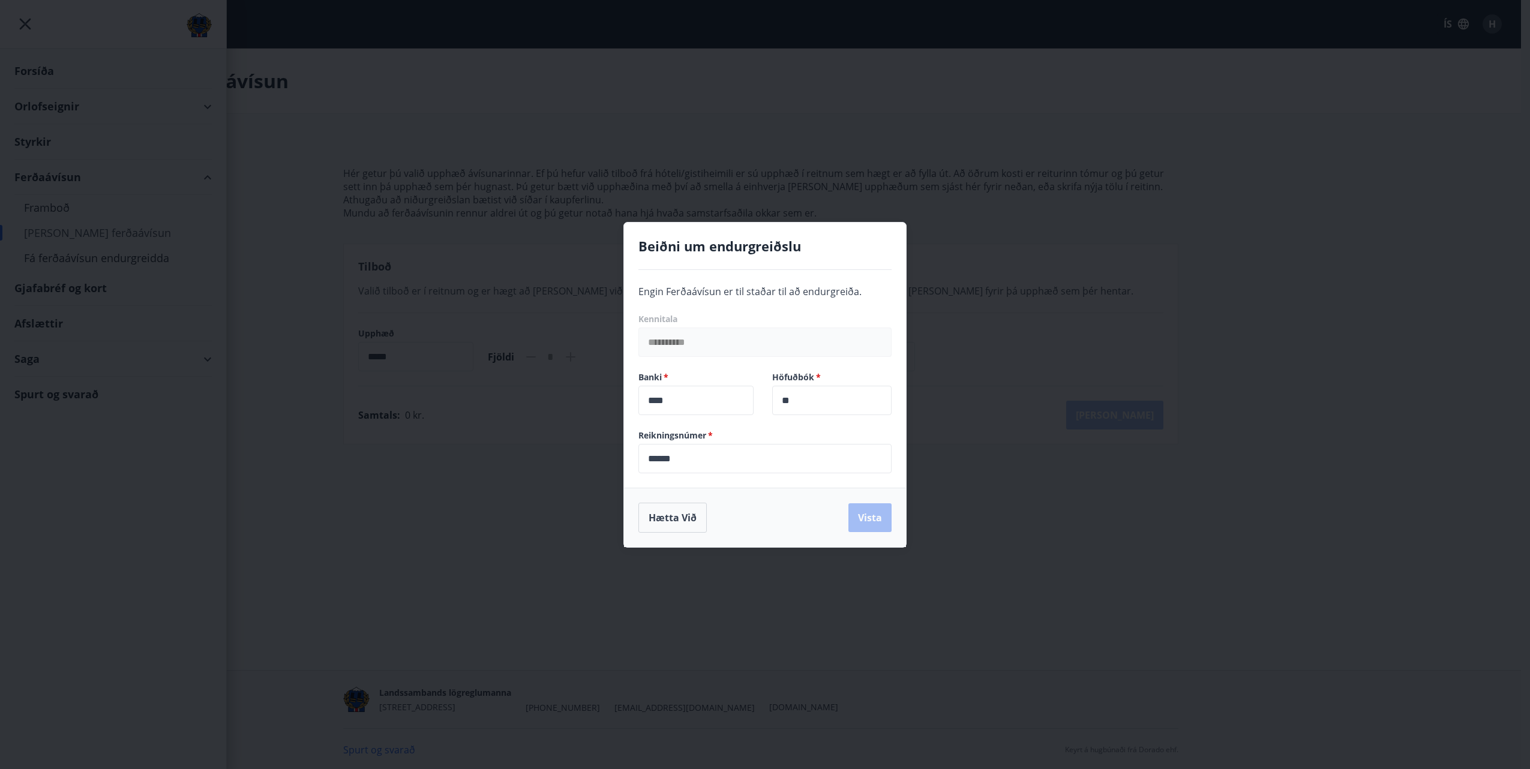
click at [574, 307] on div "**********" at bounding box center [765, 384] width 1530 height 769
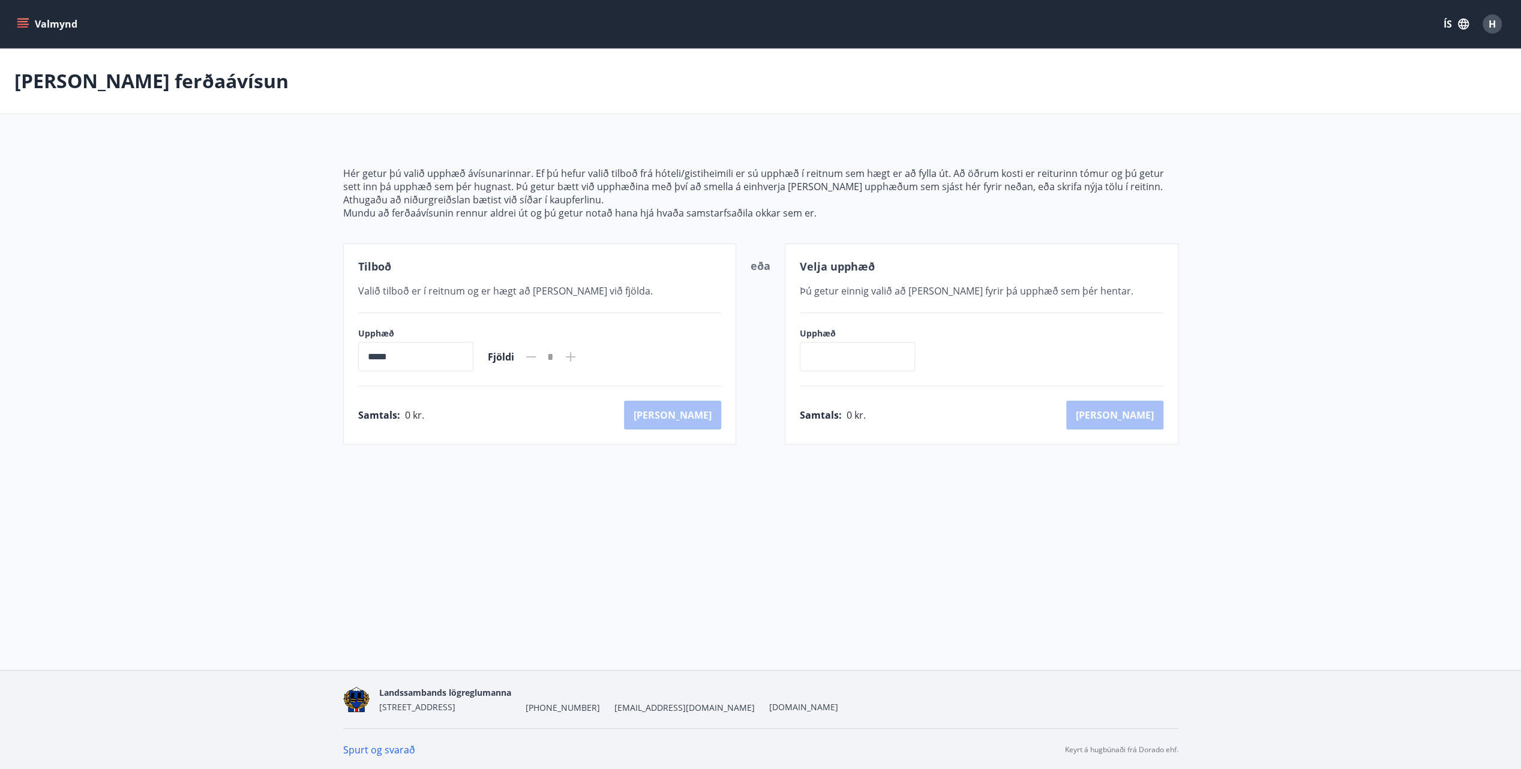
click at [22, 26] on icon "menu" at bounding box center [23, 24] width 12 height 12
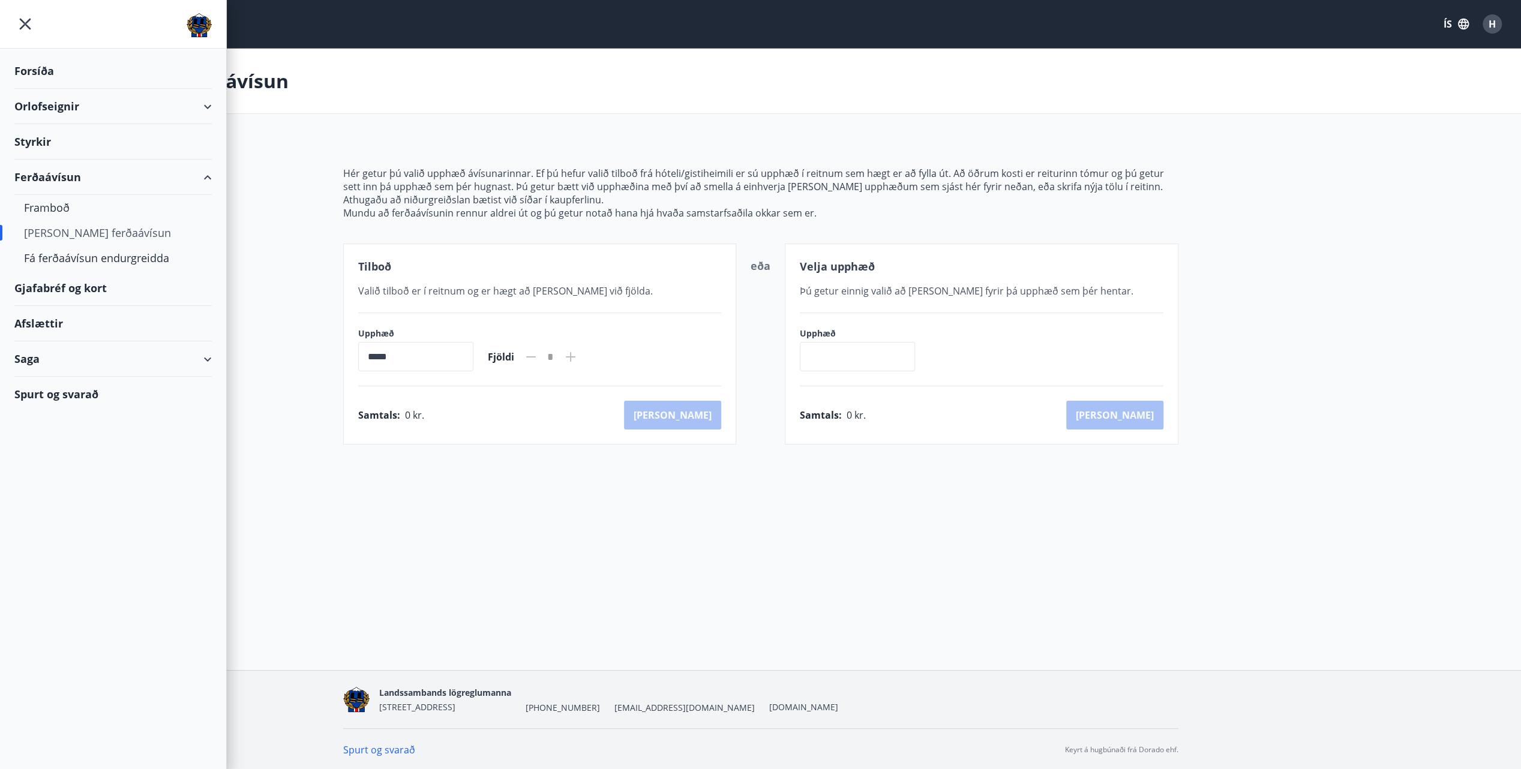
click at [59, 175] on div "Ferðaávísun" at bounding box center [112, 177] width 197 height 35
click at [55, 212] on div "Gjafabréf og kort" at bounding box center [112, 212] width 197 height 35
